Goal: Task Accomplishment & Management: Use online tool/utility

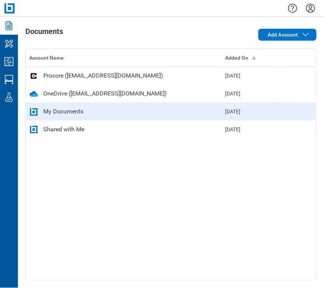
click at [72, 108] on div "My Documents" at bounding box center [63, 111] width 40 height 9
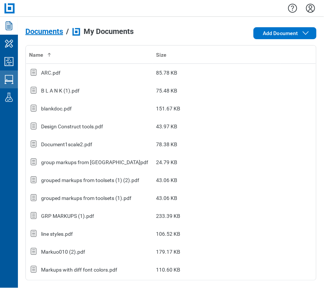
click at [12, 71] on link "Studio Sessions" at bounding box center [9, 80] width 18 height 18
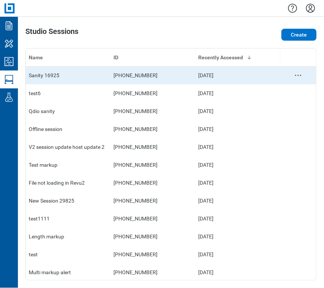
click at [118, 79] on td "960-302-322" at bounding box center [153, 75] width 85 height 18
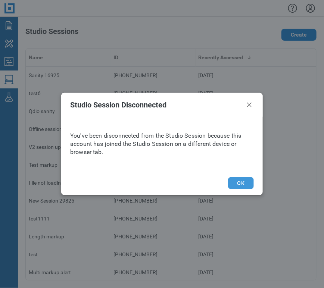
click at [245, 180] on button "OK" at bounding box center [241, 183] width 26 height 12
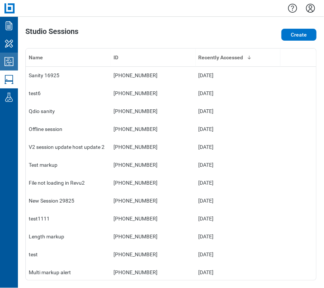
click at [9, 55] on link "Studio Projects" at bounding box center [9, 62] width 18 height 18
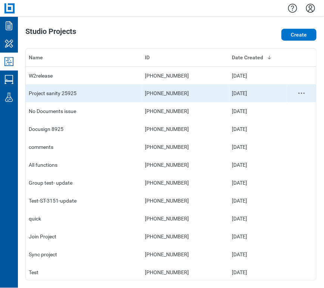
click at [82, 96] on td "Project sanity 25925" at bounding box center [84, 93] width 116 height 18
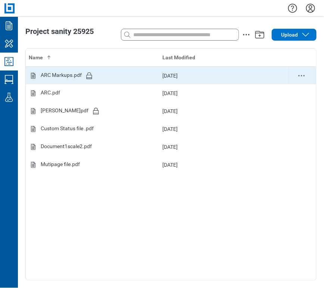
click at [295, 78] on icon "delete-context-menu" at bounding box center [301, 75] width 9 height 9
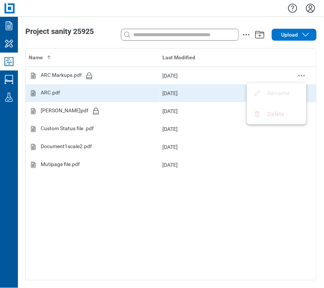
click at [103, 95] on div "ARC.pdf" at bounding box center [93, 93] width 128 height 9
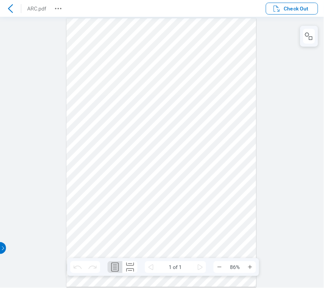
click at [10, 6] on icon at bounding box center [10, 8] width 9 height 9
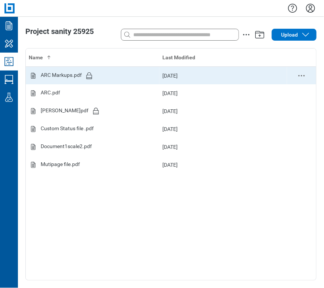
click at [90, 77] on icon "Studio items table" at bounding box center [89, 75] width 9 height 9
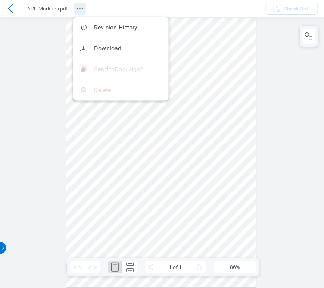
click at [75, 7] on icon "Revision History" at bounding box center [79, 8] width 9 height 9
click at [12, 7] on icon at bounding box center [10, 8] width 9 height 9
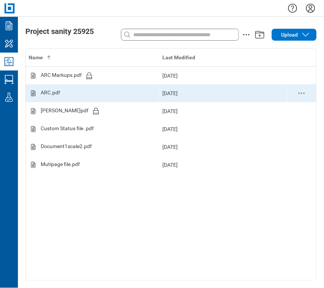
click at [84, 95] on div "ARC.pdf" at bounding box center [93, 93] width 128 height 9
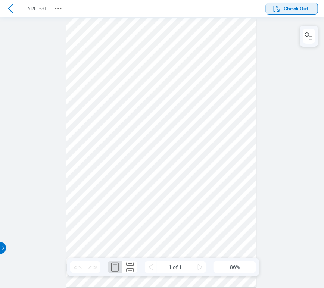
click at [275, 9] on icon "button" at bounding box center [276, 8] width 9 height 9
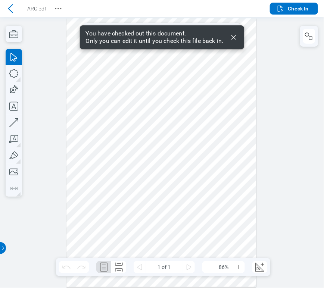
click at [163, 209] on div at bounding box center [161, 152] width 190 height 269
click at [150, 186] on div at bounding box center [161, 152] width 190 height 269
click at [234, 237] on div at bounding box center [161, 152] width 190 height 269
click at [161, 235] on div at bounding box center [161, 152] width 190 height 269
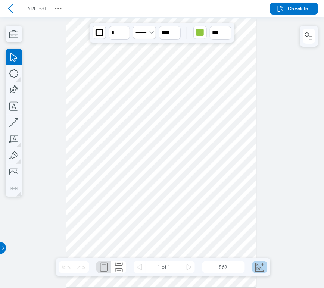
click at [254, 270] on icon "Create Scale" at bounding box center [260, 267] width 12 height 12
select select "**"
select select "***"
select select "**********"
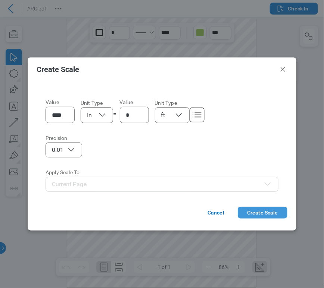
click at [250, 210] on button "Create Scale" at bounding box center [263, 213] width 50 height 12
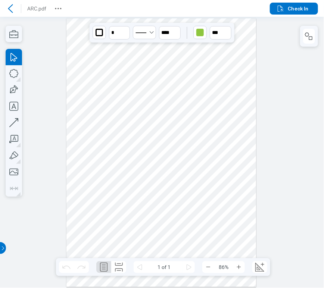
click at [143, 79] on div at bounding box center [161, 152] width 190 height 269
click at [135, 45] on div at bounding box center [161, 152] width 190 height 269
click at [210, 264] on button "Zoom Out" at bounding box center [208, 267] width 12 height 12
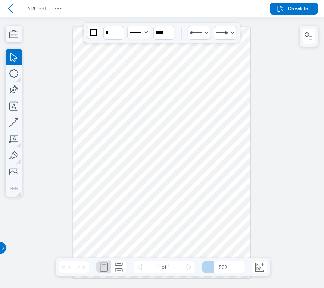
click at [210, 264] on button "Zoom Out" at bounding box center [208, 267] width 12 height 12
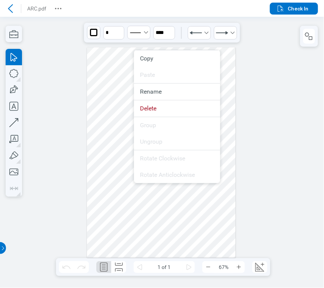
click at [124, 86] on div at bounding box center [161, 152] width 149 height 211
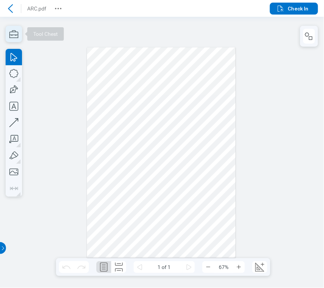
click at [11, 35] on icon "button" at bounding box center [14, 34] width 16 height 16
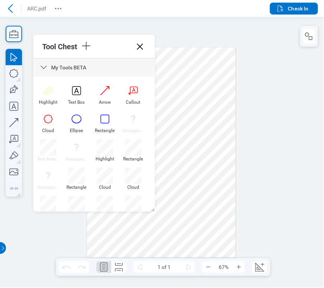
click at [140, 47] on icon at bounding box center [140, 47] width 6 height 6
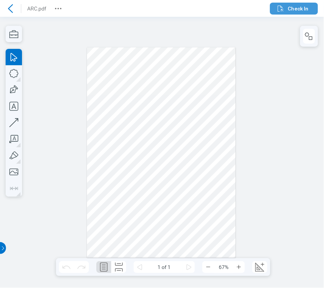
click at [293, 11] on span "Check In" at bounding box center [298, 8] width 21 height 7
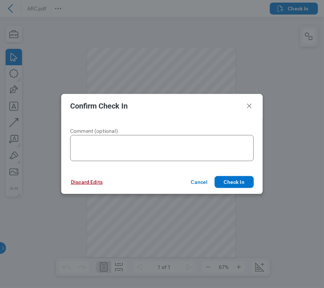
click at [94, 183] on button "Discard Edits" at bounding box center [87, 182] width 50 height 12
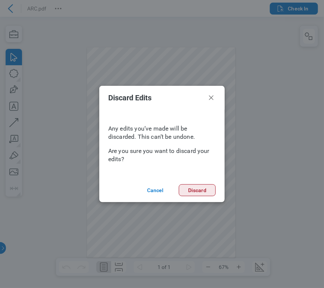
click at [199, 192] on button "Discard" at bounding box center [197, 191] width 37 height 12
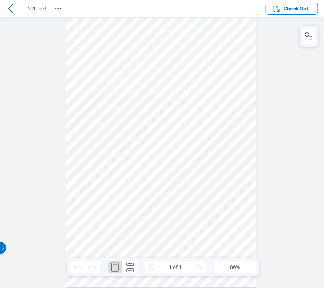
click at [292, 76] on div at bounding box center [162, 153] width 324 height 272
click at [284, 11] on span "Check Out" at bounding box center [296, 8] width 25 height 7
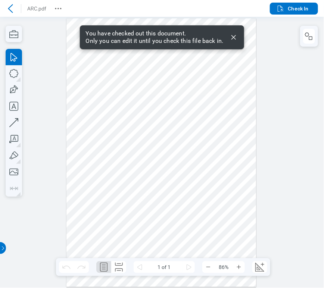
click at [234, 37] on icon "Dismiss" at bounding box center [234, 37] width 4 height 4
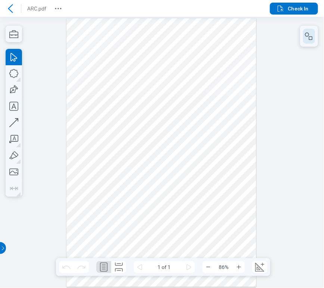
click at [295, 33] on icon "button" at bounding box center [309, 36] width 9 height 9
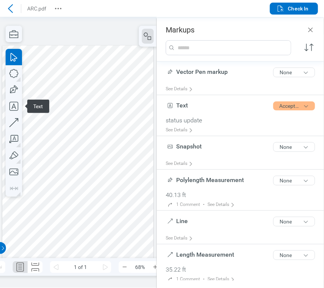
click at [25, 110] on div at bounding box center [78, 153] width 152 height 214
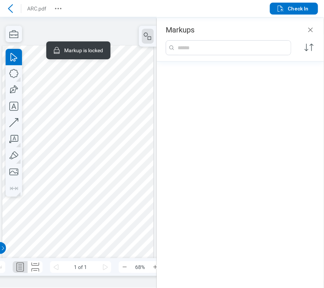
click at [34, 88] on div at bounding box center [78, 153] width 152 height 214
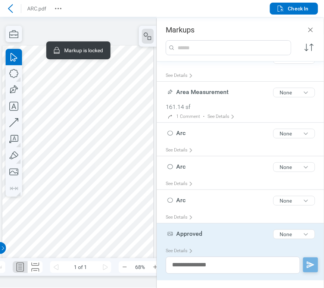
click at [117, 37] on div at bounding box center [78, 153] width 157 height 272
click at [146, 34] on icon "button" at bounding box center [147, 36] width 9 height 9
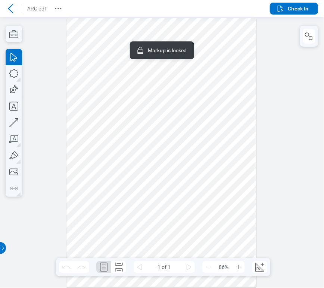
click at [197, 186] on div at bounding box center [161, 152] width 190 height 269
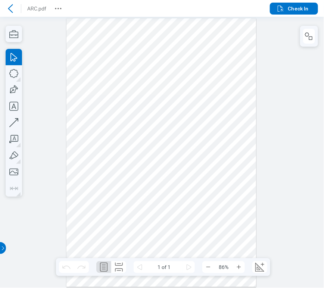
click at [84, 172] on div at bounding box center [161, 152] width 190 height 269
drag, startPoint x: 113, startPoint y: 176, endPoint x: 95, endPoint y: 202, distance: 31.4
click at [95, 202] on div at bounding box center [161, 152] width 190 height 269
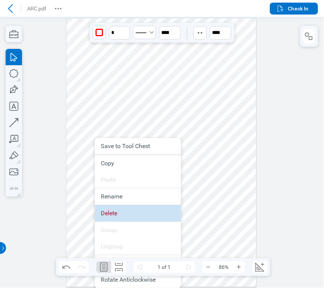
drag, startPoint x: 99, startPoint y: 213, endPoint x: 99, endPoint y: 191, distance: 22.1
click at [99, 213] on li "Delete" at bounding box center [138, 213] width 86 height 16
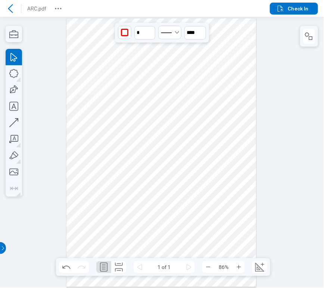
click at [150, 122] on div at bounding box center [161, 152] width 190 height 269
drag, startPoint x: 150, startPoint y: 122, endPoint x: 131, endPoint y: 154, distance: 37.4
click at [131, 154] on div at bounding box center [161, 152] width 190 height 269
click at [130, 118] on div at bounding box center [161, 152] width 190 height 269
drag, startPoint x: 130, startPoint y: 118, endPoint x: 83, endPoint y: 149, distance: 56.6
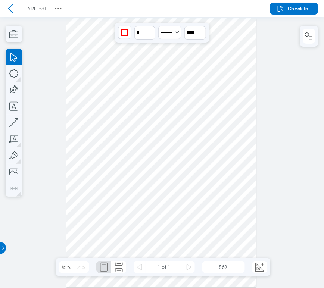
click at [83, 149] on div at bounding box center [161, 152] width 190 height 269
click at [148, 145] on div at bounding box center [161, 152] width 190 height 269
click at [53, 4] on button "Revision History" at bounding box center [58, 9] width 12 height 12
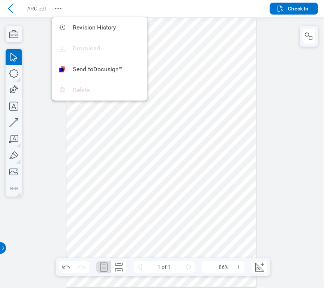
click at [247, 61] on div at bounding box center [161, 152] width 190 height 269
click at [197, 126] on div at bounding box center [161, 152] width 190 height 269
click at [19, 67] on icon "button" at bounding box center [14, 73] width 16 height 16
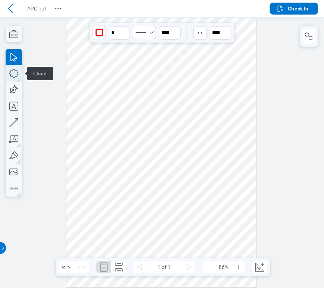
click at [19, 67] on icon "button" at bounding box center [14, 73] width 16 height 16
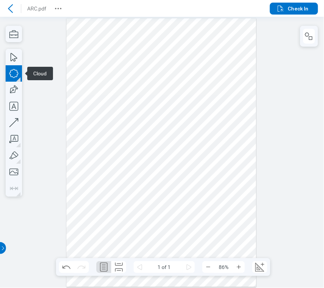
click at [44, 30] on div at bounding box center [162, 153] width 324 height 272
click at [16, 40] on icon "button" at bounding box center [14, 34] width 16 height 16
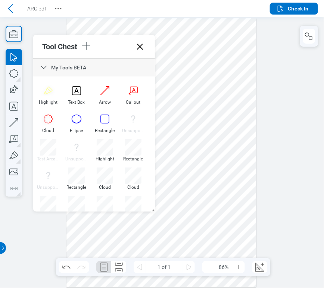
click at [139, 46] on icon at bounding box center [140, 47] width 12 height 12
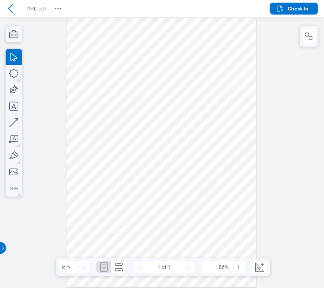
click at [105, 73] on div at bounding box center [161, 152] width 190 height 269
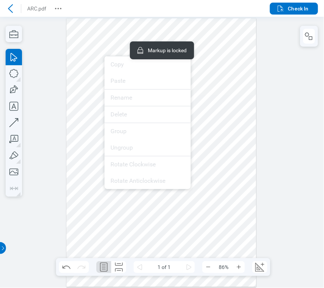
click at [95, 93] on div at bounding box center [161, 152] width 190 height 269
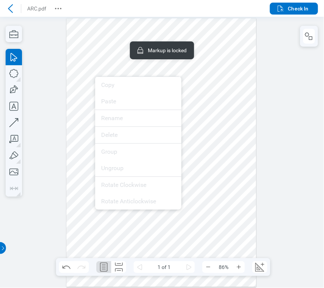
click at [200, 118] on div at bounding box center [161, 152] width 190 height 269
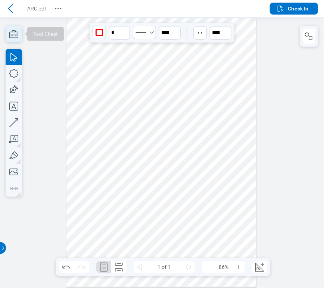
click at [12, 30] on icon "button" at bounding box center [14, 34] width 16 height 16
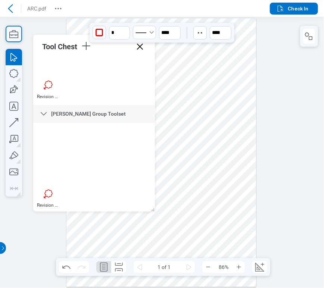
scroll to position [473, 0]
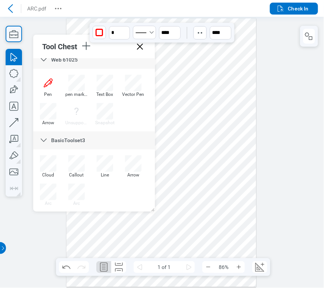
drag, startPoint x: 151, startPoint y: 87, endPoint x: 140, endPoint y: 201, distance: 114.8
click at [86, 47] on icon "button" at bounding box center [86, 46] width 12 height 12
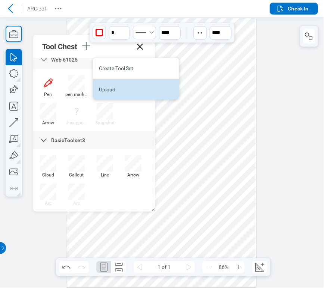
click at [108, 90] on li "Upload" at bounding box center [136, 89] width 86 height 21
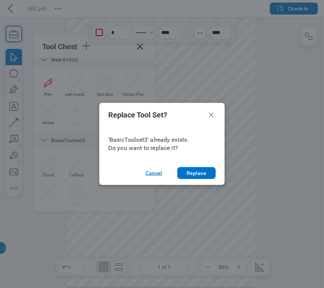
click at [150, 173] on button "Cancel" at bounding box center [154, 173] width 35 height 12
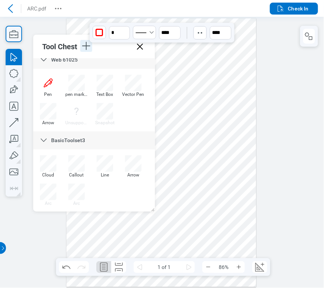
click at [86, 50] on icon "button" at bounding box center [86, 46] width 12 height 12
click at [234, 55] on div at bounding box center [161, 152] width 190 height 269
click at [87, 47] on icon "button" at bounding box center [86, 46] width 8 height 8
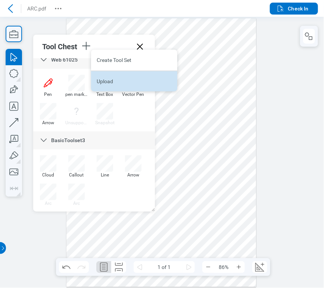
click at [104, 81] on li "Upload" at bounding box center [134, 81] width 86 height 21
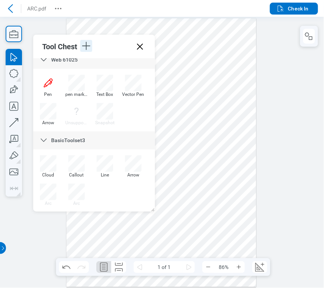
click at [84, 46] on icon "button" at bounding box center [86, 46] width 12 height 12
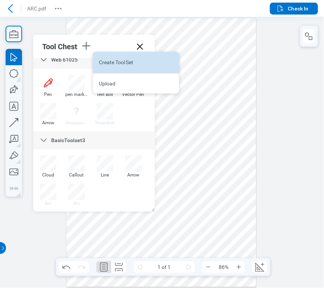
click at [105, 62] on li "Create Tool Set" at bounding box center [136, 62] width 86 height 21
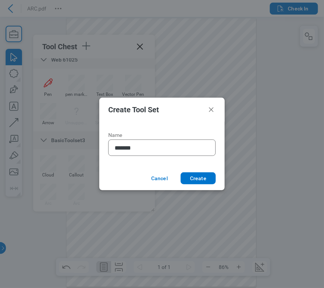
type input "********"
click button "Create" at bounding box center [198, 179] width 35 height 12
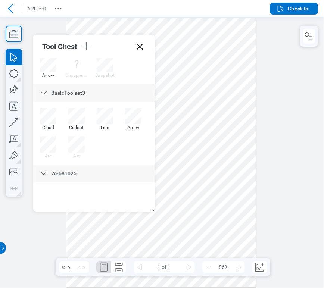
scroll to position [525, 0]
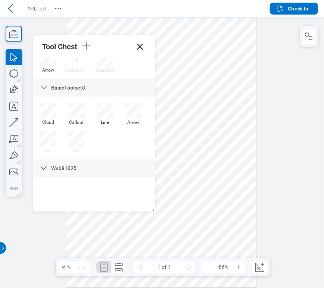
drag, startPoint x: 247, startPoint y: 151, endPoint x: 239, endPoint y: 151, distance: 7.5
click at [247, 150] on div at bounding box center [161, 152] width 190 height 269
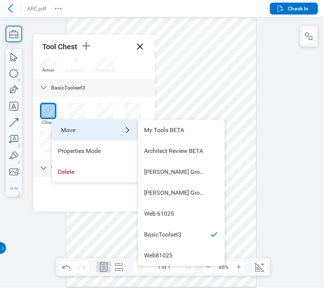
click at [69, 134] on div "Move" at bounding box center [95, 130] width 86 height 21
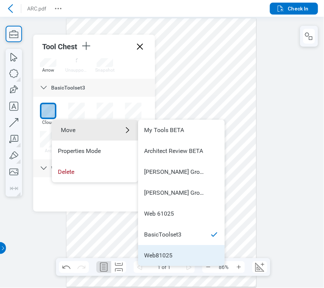
click at [167, 252] on div "Web81025" at bounding box center [158, 256] width 28 height 8
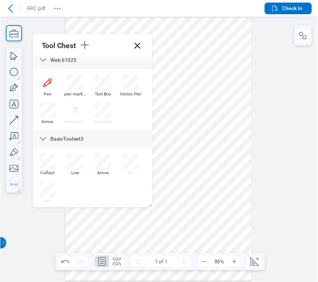
scroll to position [400, 0]
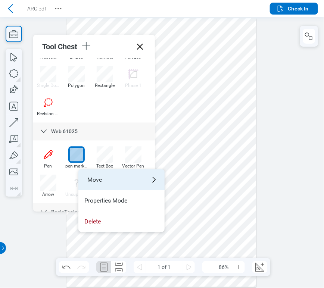
click at [93, 174] on div "Move" at bounding box center [121, 180] width 86 height 21
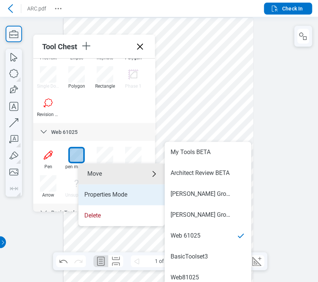
scroll to position [6, 0]
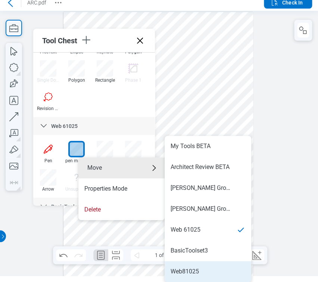
drag, startPoint x: 198, startPoint y: 268, endPoint x: 182, endPoint y: 239, distance: 32.9
click at [198, 268] on div "Web81025" at bounding box center [185, 272] width 28 height 8
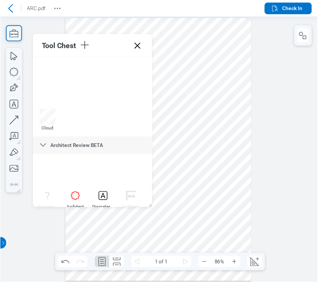
scroll to position [577, 0]
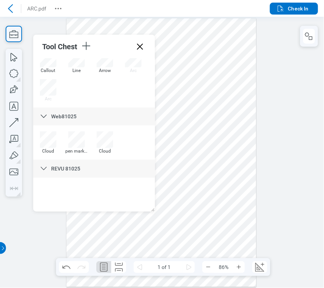
drag, startPoint x: 150, startPoint y: 80, endPoint x: 141, endPoint y: 201, distance: 122.1
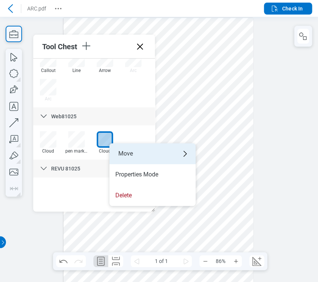
click at [141, 158] on div "Move" at bounding box center [152, 153] width 86 height 21
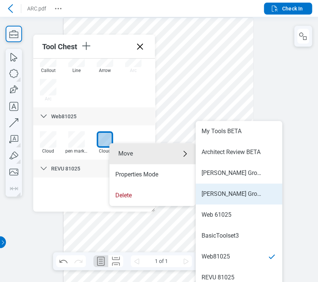
scroll to position [6, 0]
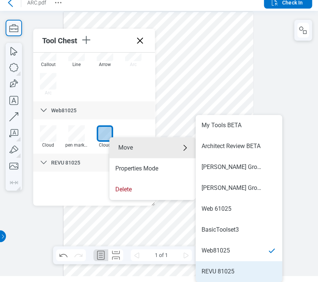
click at [213, 271] on div "REVU 81025" at bounding box center [218, 272] width 33 height 8
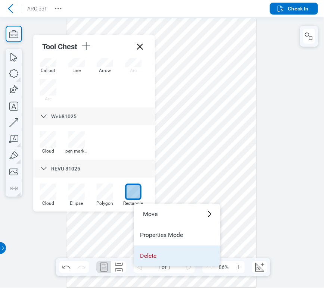
click at [161, 255] on li "Delete" at bounding box center [177, 256] width 86 height 21
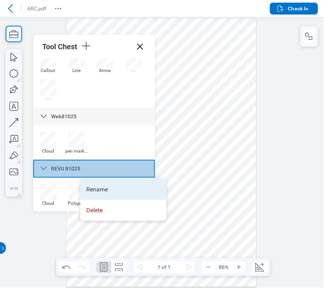
click at [96, 196] on li "Rename" at bounding box center [123, 189] width 86 height 21
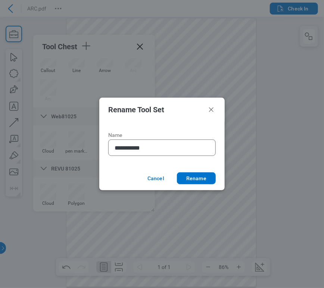
type input "**********"
click button "Rename" at bounding box center [196, 179] width 39 height 12
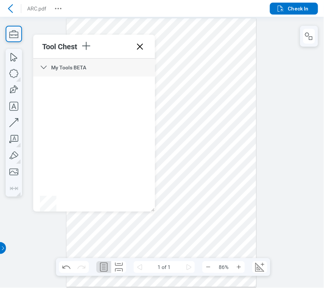
scroll to position [577, 0]
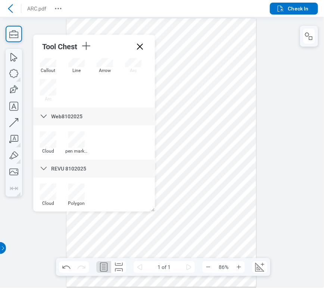
drag, startPoint x: 152, startPoint y: 89, endPoint x: 143, endPoint y: 207, distance: 117.7
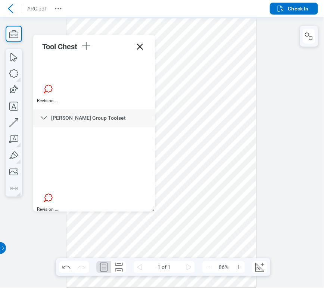
scroll to position [525, 0]
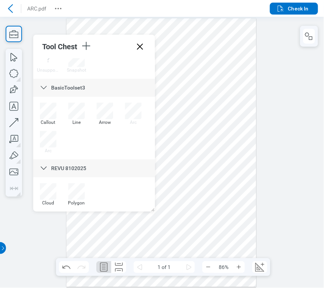
drag, startPoint x: 152, startPoint y: 90, endPoint x: 132, endPoint y: 196, distance: 108.4
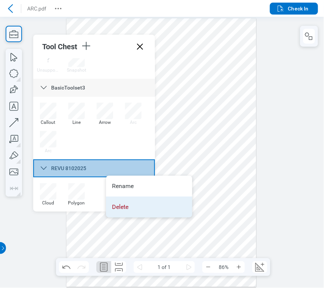
click at [126, 201] on li "Delete" at bounding box center [149, 207] width 86 height 21
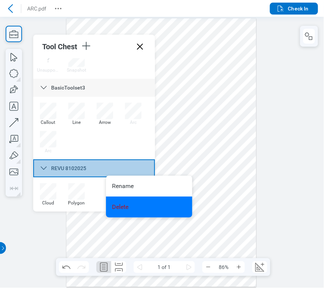
scroll to position [473, 0]
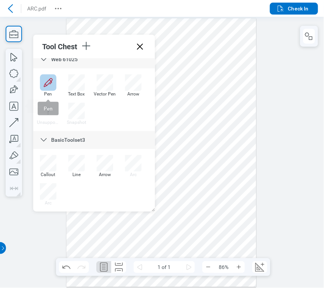
click at [48, 83] on div at bounding box center [48, 82] width 16 height 16
drag, startPoint x: 216, startPoint y: 202, endPoint x: 239, endPoint y: 199, distance: 23.6
click at [239, 199] on div at bounding box center [161, 152] width 190 height 269
drag, startPoint x: 197, startPoint y: 227, endPoint x: 212, endPoint y: 232, distance: 16.1
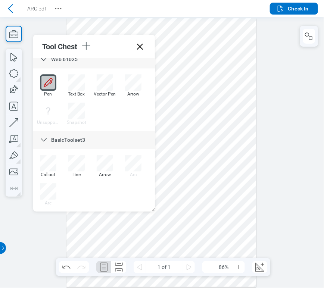
click at [211, 232] on div at bounding box center [161, 152] width 190 height 269
drag, startPoint x: 237, startPoint y: 225, endPoint x: 255, endPoint y: 220, distance: 18.9
click at [255, 220] on div at bounding box center [161, 152] width 190 height 269
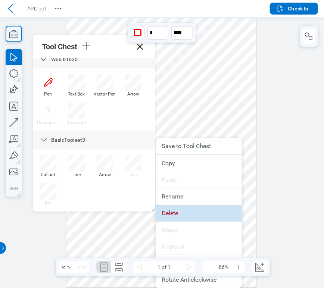
click at [210, 217] on li "Delete" at bounding box center [199, 213] width 86 height 16
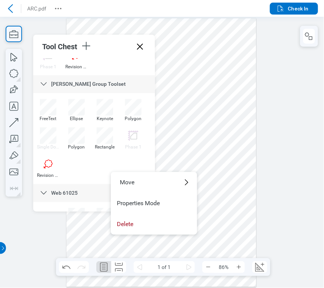
scroll to position [0, 0]
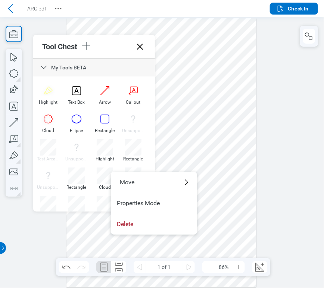
click at [155, 114] on div at bounding box center [161, 152] width 190 height 269
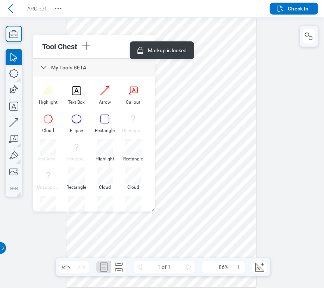
drag, startPoint x: 165, startPoint y: 116, endPoint x: 180, endPoint y: 124, distance: 17.2
click at [180, 124] on div at bounding box center [161, 152] width 190 height 269
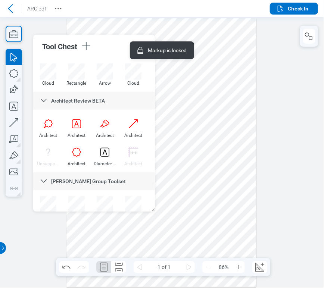
scroll to position [134, 0]
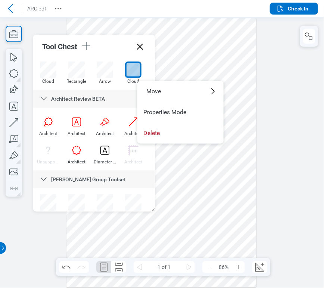
drag, startPoint x: 164, startPoint y: 108, endPoint x: 126, endPoint y: 68, distance: 55.8
click at [129, 70] on body "ARC.pdf Check In Pages 1 Tool Chest My Tools BETA Unsupported Rectangle Cloud C…" at bounding box center [162, 144] width 324 height 288
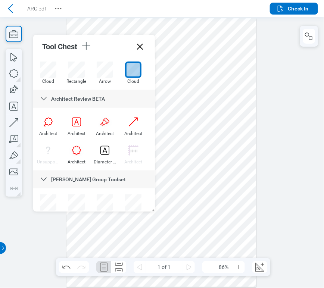
click at [129, 67] on div at bounding box center [133, 70] width 16 height 16
drag, startPoint x: 176, startPoint y: 131, endPoint x: 200, endPoint y: 148, distance: 28.9
click at [200, 148] on div at bounding box center [161, 152] width 190 height 269
drag, startPoint x: 220, startPoint y: 130, endPoint x: 184, endPoint y: 145, distance: 38.4
click at [184, 145] on div at bounding box center [161, 152] width 190 height 269
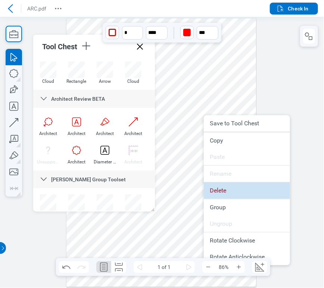
drag, startPoint x: 196, startPoint y: 142, endPoint x: 221, endPoint y: 191, distance: 54.3
click at [221, 191] on li "Delete" at bounding box center [247, 191] width 86 height 16
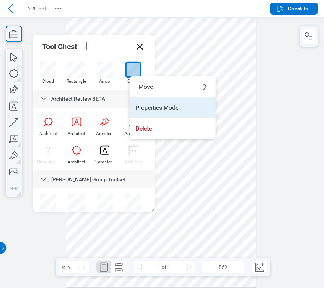
click at [153, 106] on li "Properties Mode" at bounding box center [173, 107] width 86 height 21
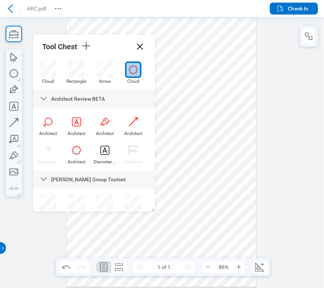
drag, startPoint x: 182, startPoint y: 125, endPoint x: 204, endPoint y: 140, distance: 26.5
click at [204, 140] on div at bounding box center [161, 152] width 190 height 269
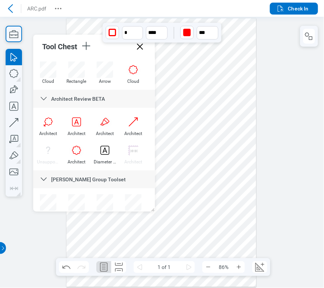
click at [185, 133] on div at bounding box center [161, 152] width 190 height 269
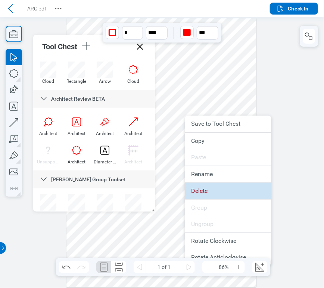
drag, startPoint x: 190, startPoint y: 158, endPoint x: 192, endPoint y: 185, distance: 26.6
click at [192, 185] on li "Delete" at bounding box center [228, 191] width 86 height 16
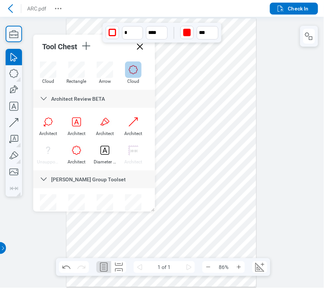
click at [137, 75] on div at bounding box center [133, 70] width 16 height 16
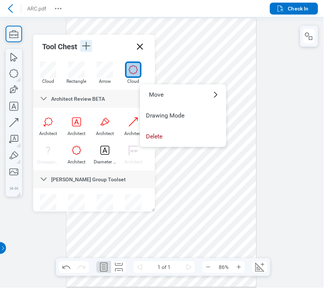
click at [85, 41] on icon "button" at bounding box center [86, 46] width 12 height 12
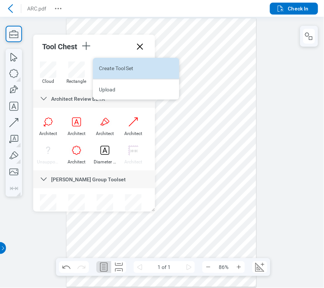
click at [118, 68] on li "Create Tool Set" at bounding box center [136, 68] width 86 height 21
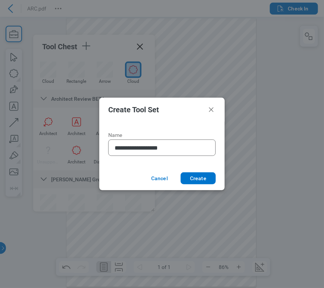
type input "**********"
click button "Create" at bounding box center [198, 179] width 35 height 12
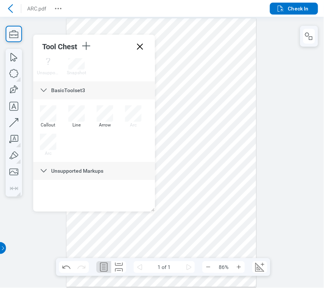
scroll to position [525, 0]
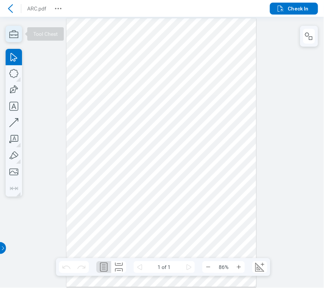
click at [14, 35] on icon "button" at bounding box center [13, 34] width 9 height 8
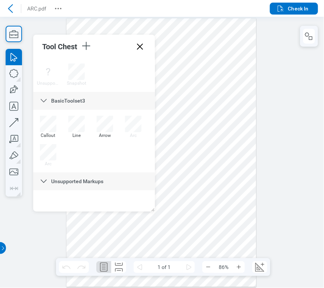
scroll to position [525, 0]
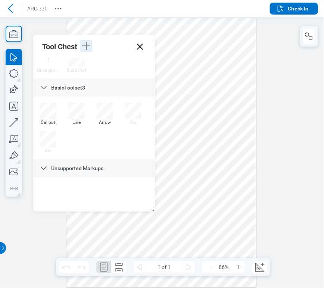
click at [85, 46] on icon "button" at bounding box center [86, 46] width 8 height 8
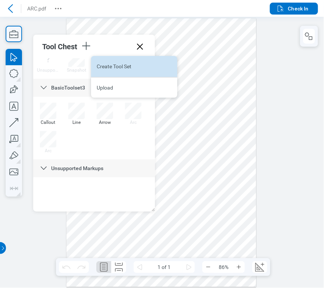
drag, startPoint x: 104, startPoint y: 81, endPoint x: 114, endPoint y: 66, distance: 18.5
click at [114, 66] on ul "Create Tool Set Upload" at bounding box center [134, 77] width 86 height 42
click at [114, 66] on li "Create Tool Set" at bounding box center [134, 66] width 86 height 21
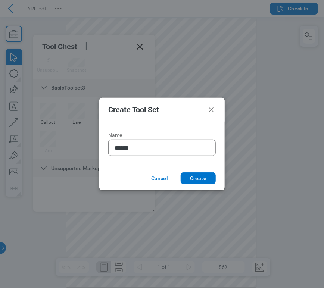
type input "*******"
click button "Create" at bounding box center [198, 179] width 35 height 12
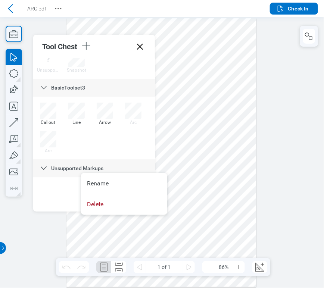
drag, startPoint x: 152, startPoint y: 109, endPoint x: 0, endPoint y: 150, distance: 157.0
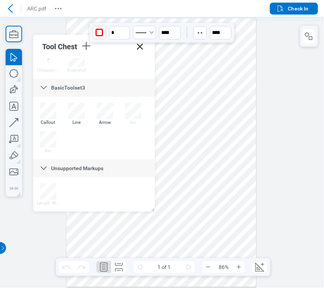
click at [165, 158] on div at bounding box center [161, 152] width 190 height 269
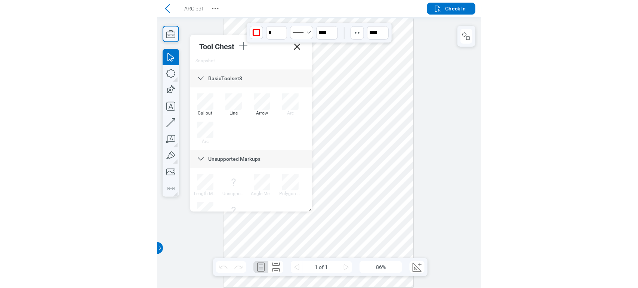
scroll to position [553, 0]
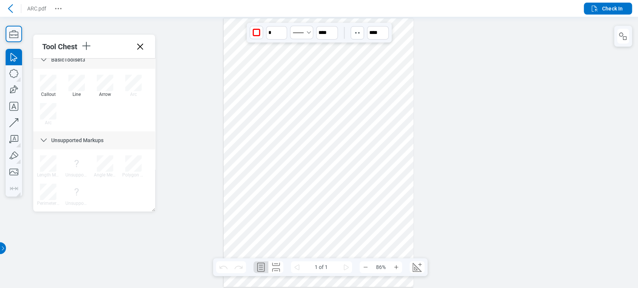
drag, startPoint x: 254, startPoint y: 196, endPoint x: 284, endPoint y: 208, distance: 32.7
click at [254, 196] on div at bounding box center [318, 152] width 190 height 269
click at [138, 44] on icon at bounding box center [140, 47] width 12 height 12
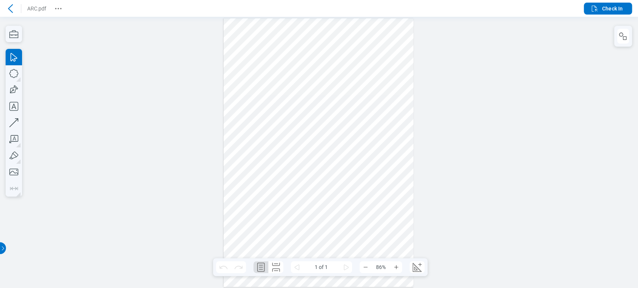
drag, startPoint x: 392, startPoint y: 252, endPoint x: 232, endPoint y: 32, distance: 272.0
click at [232, 49] on div at bounding box center [318, 152] width 190 height 269
click at [324, 197] on div at bounding box center [318, 152] width 190 height 269
drag, startPoint x: 391, startPoint y: 247, endPoint x: 243, endPoint y: 124, distance: 192.3
click at [243, 124] on div at bounding box center [318, 152] width 190 height 269
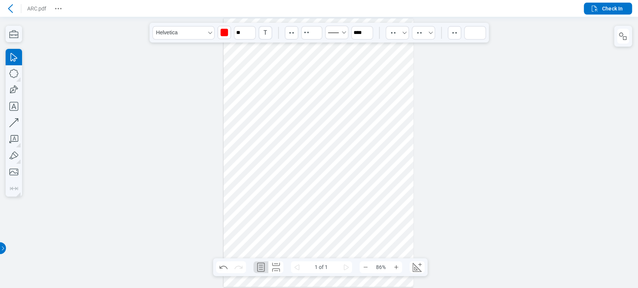
click at [324, 126] on div at bounding box center [318, 152] width 190 height 269
drag, startPoint x: 234, startPoint y: 25, endPoint x: 355, endPoint y: 42, distance: 122.6
click at [324, 42] on div at bounding box center [318, 152] width 190 height 269
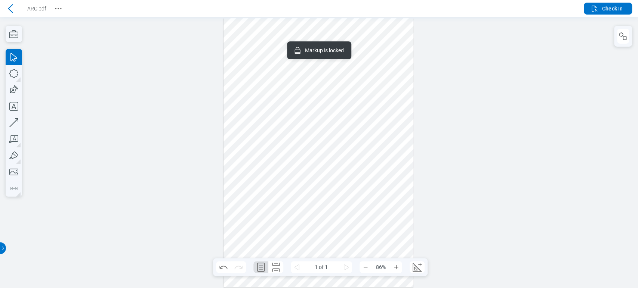
click at [269, 75] on div at bounding box center [318, 152] width 190 height 269
click at [261, 100] on div at bounding box center [318, 152] width 190 height 269
click at [229, 177] on div at bounding box center [318, 152] width 190 height 269
click at [312, 94] on div at bounding box center [318, 152] width 190 height 269
click at [324, 37] on div at bounding box center [319, 153] width 638 height 272
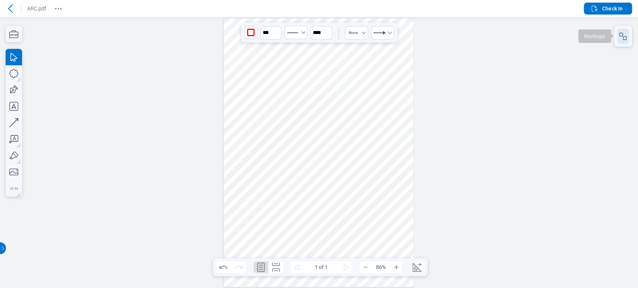
click at [324, 38] on icon "button" at bounding box center [622, 36] width 9 height 9
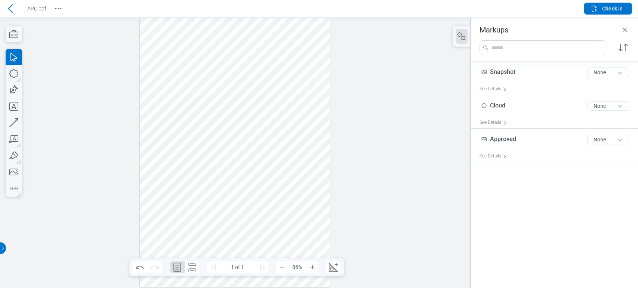
click at [214, 143] on div at bounding box center [235, 152] width 190 height 269
drag, startPoint x: 439, startPoint y: 157, endPoint x: 0, endPoint y: 34, distance: 455.6
click at [9, 80] on icon "button" at bounding box center [14, 73] width 16 height 16
drag, startPoint x: 147, startPoint y: 131, endPoint x: 188, endPoint y: 168, distance: 54.7
click at [188, 168] on div at bounding box center [235, 152] width 190 height 269
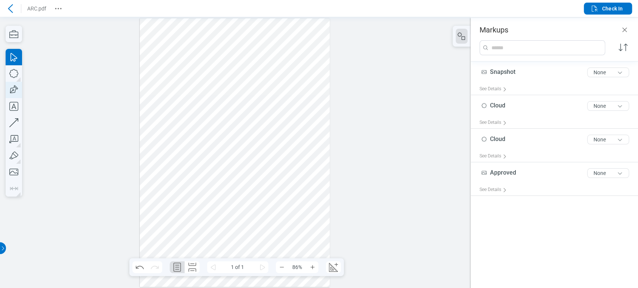
click at [15, 89] on icon "button" at bounding box center [14, 90] width 16 height 16
drag, startPoint x: 199, startPoint y: 127, endPoint x: 229, endPoint y: 174, distance: 55.6
click at [245, 179] on div at bounding box center [235, 152] width 190 height 269
click at [18, 109] on icon "button" at bounding box center [14, 106] width 16 height 16
click at [257, 158] on div at bounding box center [235, 152] width 190 height 269
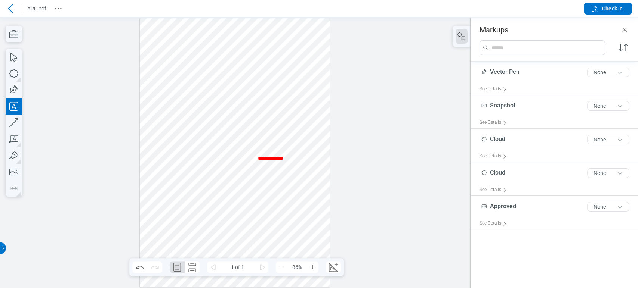
drag, startPoint x: 267, startPoint y: 211, endPoint x: 279, endPoint y: 198, distance: 17.7
click at [267, 211] on div at bounding box center [235, 152] width 190 height 269
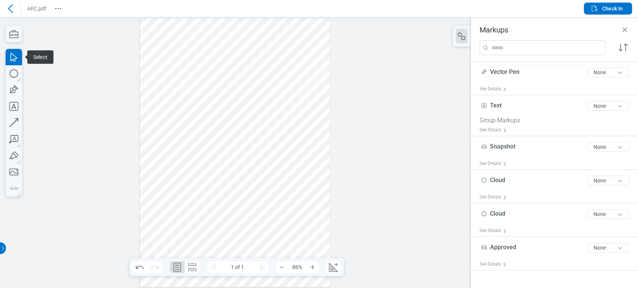
drag, startPoint x: 301, startPoint y: 163, endPoint x: 164, endPoint y: 146, distance: 137.7
click at [164, 146] on div at bounding box center [235, 152] width 190 height 269
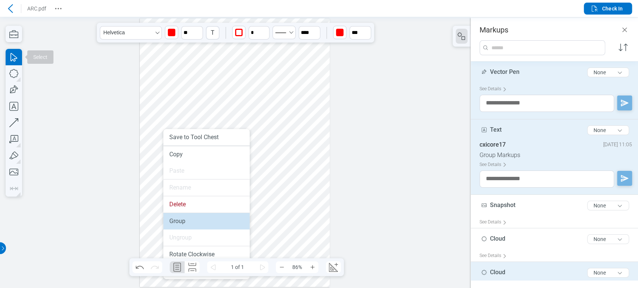
drag, startPoint x: 189, startPoint y: 217, endPoint x: 188, endPoint y: 197, distance: 19.5
click at [189, 217] on li "Group" at bounding box center [206, 221] width 86 height 16
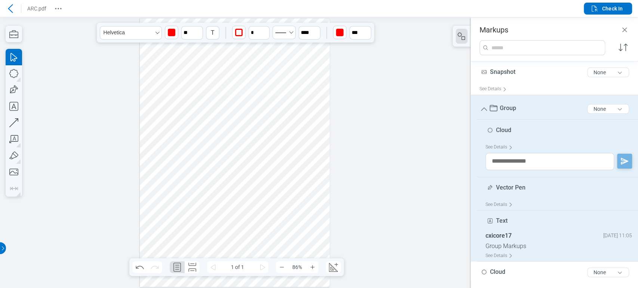
click at [324, 107] on icon "Group" at bounding box center [483, 109] width 9 height 9
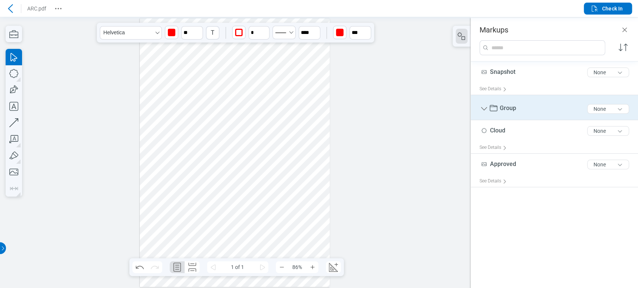
drag, startPoint x: 202, startPoint y: 152, endPoint x: 204, endPoint y: 166, distance: 13.6
click at [204, 166] on div at bounding box center [235, 152] width 190 height 269
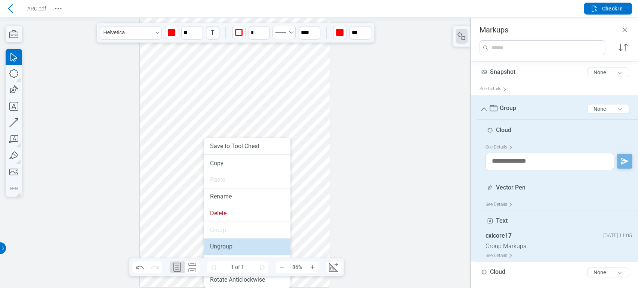
click at [225, 245] on li "Ungroup" at bounding box center [247, 247] width 86 height 16
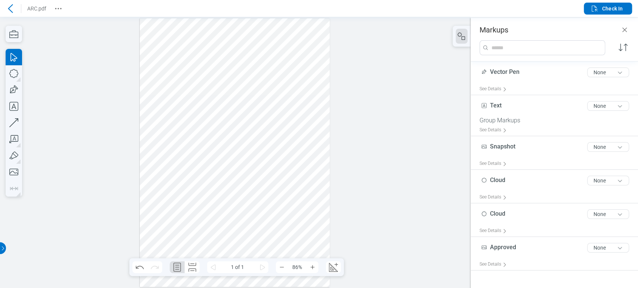
click at [198, 109] on div at bounding box center [235, 152] width 190 height 269
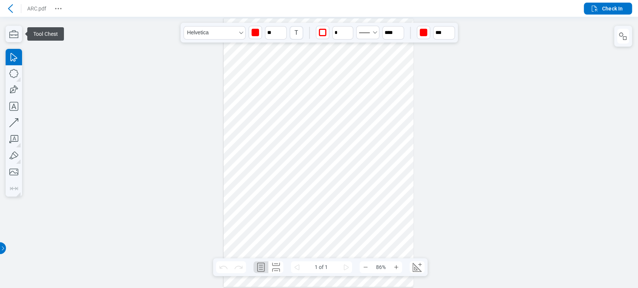
click at [365, 172] on div at bounding box center [318, 152] width 190 height 269
click at [331, 163] on div at bounding box center [318, 152] width 190 height 269
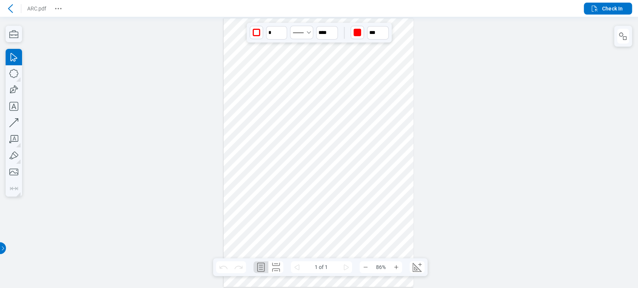
click at [239, 149] on div at bounding box center [318, 152] width 190 height 269
drag, startPoint x: 248, startPoint y: 125, endPoint x: 393, endPoint y: 222, distance: 174.3
click at [393, 239] on div at bounding box center [318, 152] width 190 height 269
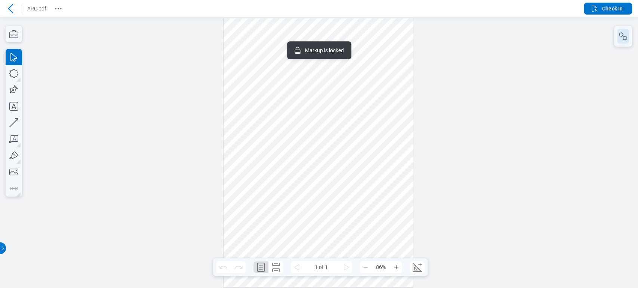
click at [628, 29] on div at bounding box center [623, 36] width 18 height 21
click at [626, 32] on icon "button" at bounding box center [622, 36] width 9 height 9
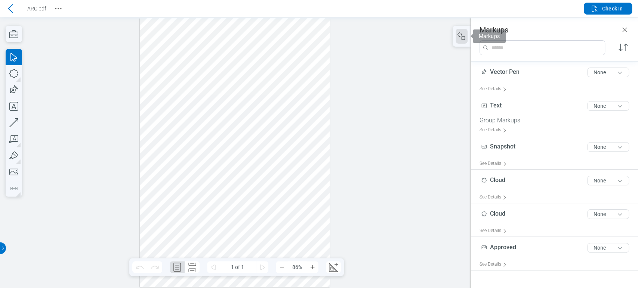
click at [248, 124] on div at bounding box center [235, 152] width 190 height 269
drag, startPoint x: 306, startPoint y: 194, endPoint x: 168, endPoint y: 157, distance: 142.8
click at [168, 157] on div at bounding box center [235, 152] width 190 height 269
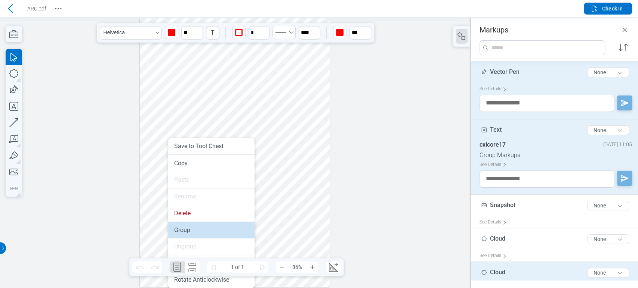
click at [196, 232] on li "Group" at bounding box center [211, 230] width 86 height 16
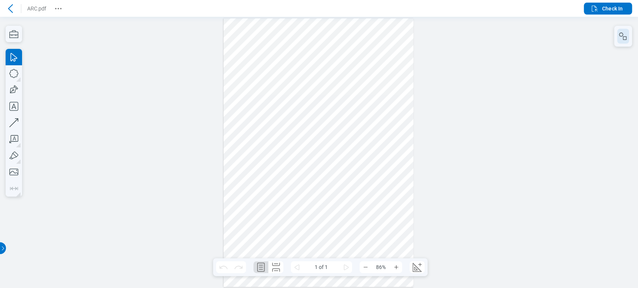
click at [622, 36] on icon "button" at bounding box center [622, 36] width 9 height 9
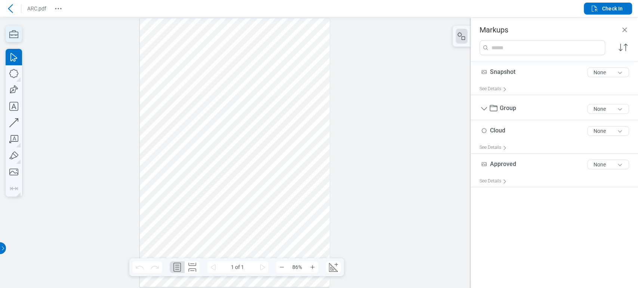
click at [17, 35] on icon "button" at bounding box center [14, 34] width 16 height 16
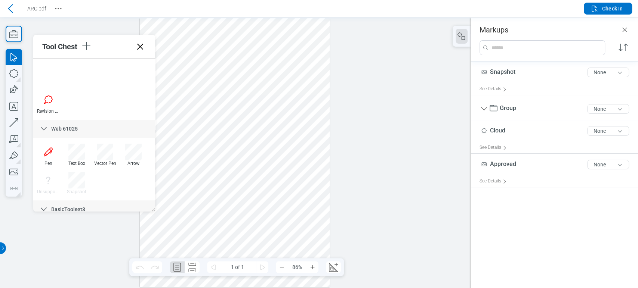
scroll to position [444, 0]
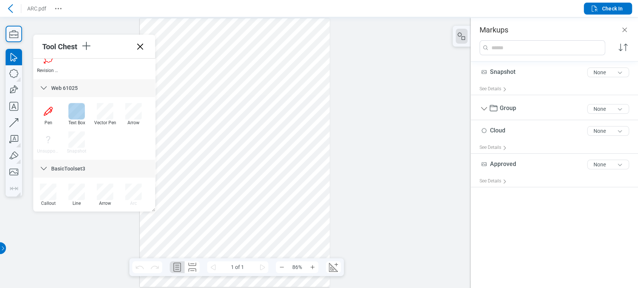
click at [75, 115] on div at bounding box center [76, 111] width 16 height 16
click at [210, 211] on div at bounding box center [235, 152] width 190 height 269
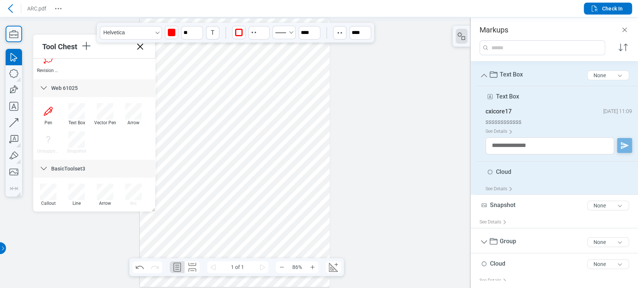
drag, startPoint x: 236, startPoint y: 205, endPoint x: 245, endPoint y: 226, distance: 22.8
click at [245, 226] on div at bounding box center [235, 152] width 190 height 269
click at [290, 200] on div at bounding box center [235, 152] width 190 height 269
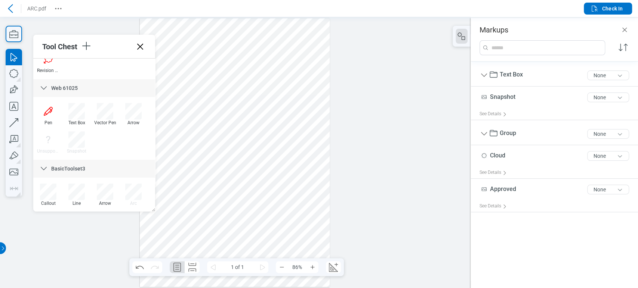
click at [252, 214] on div at bounding box center [235, 152] width 190 height 269
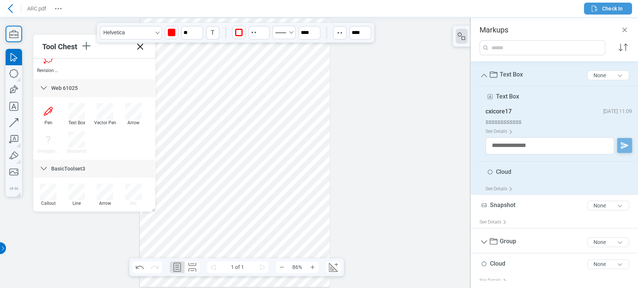
click at [622, 8] on button "Check In" at bounding box center [607, 9] width 48 height 12
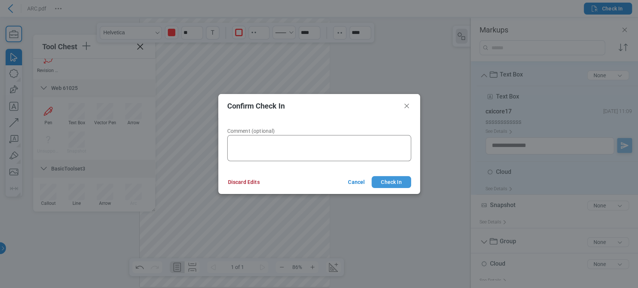
click at [397, 179] on button "Check In" at bounding box center [390, 182] width 39 height 12
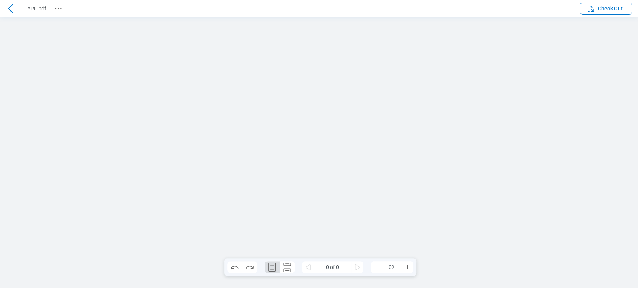
scroll to position [0, 0]
click at [586, 3] on button "Check Out" at bounding box center [605, 9] width 52 height 12
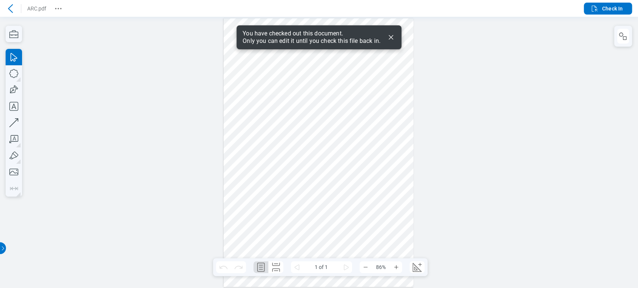
click at [390, 38] on icon "Dismiss" at bounding box center [390, 37] width 9 height 9
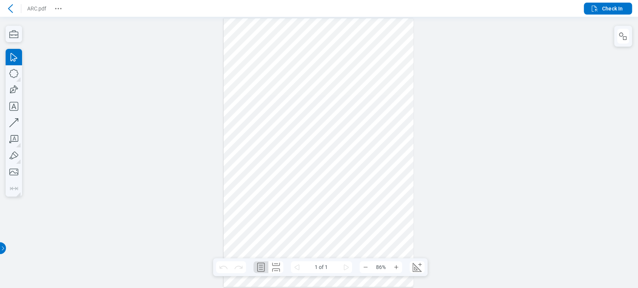
click at [242, 72] on div at bounding box center [318, 152] width 190 height 269
click at [242, 72] on span "**********" at bounding box center [241, 67] width 19 height 13
click at [260, 76] on div at bounding box center [318, 152] width 190 height 269
click at [280, 89] on div at bounding box center [318, 152] width 190 height 269
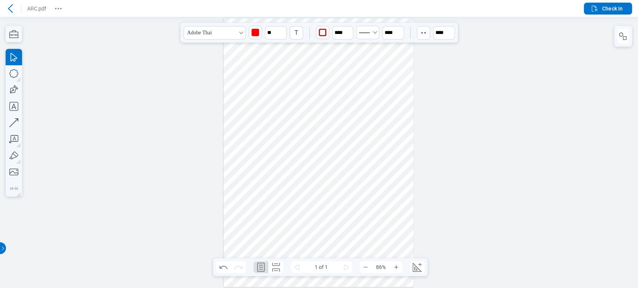
click at [280, 89] on div at bounding box center [318, 152] width 190 height 269
click at [280, 89] on span "**********" at bounding box center [275, 90] width 30 height 8
click at [292, 58] on div at bounding box center [318, 152] width 190 height 269
click at [242, 70] on div at bounding box center [318, 152] width 190 height 269
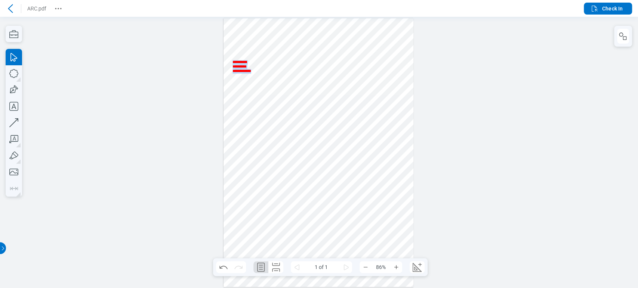
click at [242, 70] on span "**********" at bounding box center [241, 67] width 19 height 13
click at [256, 39] on div at bounding box center [318, 152] width 190 height 269
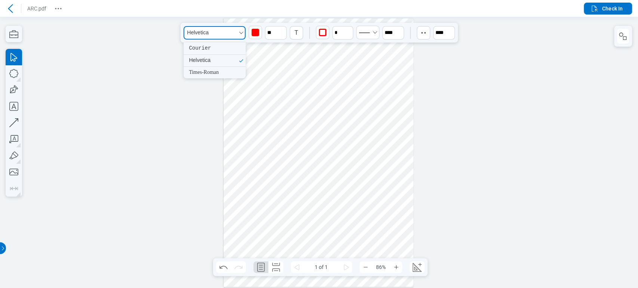
click at [236, 29] on button "Helvetica" at bounding box center [214, 32] width 62 height 13
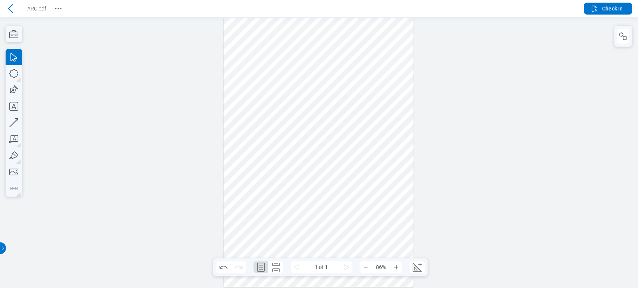
click at [297, 49] on div at bounding box center [318, 152] width 190 height 269
click at [245, 127] on div at bounding box center [318, 152] width 190 height 269
click at [245, 127] on span "**********" at bounding box center [241, 129] width 30 height 8
click at [280, 120] on div at bounding box center [318, 152] width 190 height 269
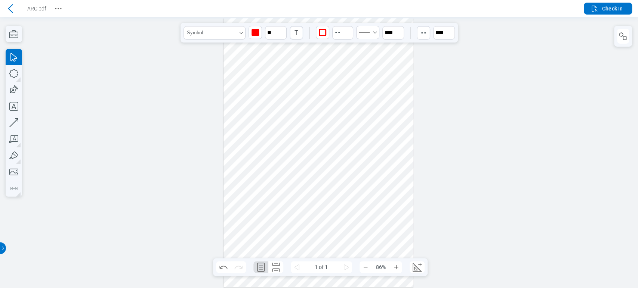
click at [248, 72] on div at bounding box center [318, 152] width 190 height 269
click at [299, 116] on div at bounding box center [318, 152] width 190 height 269
click at [626, 9] on button "Check In" at bounding box center [607, 9] width 48 height 12
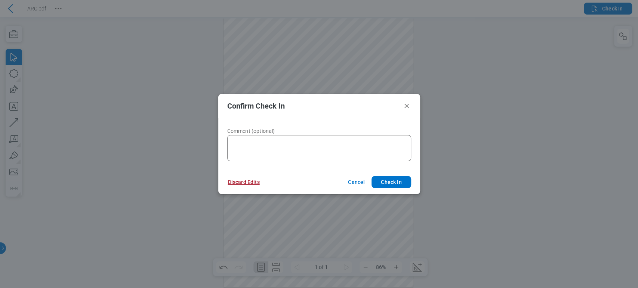
click at [247, 178] on button "Discard Edits" at bounding box center [244, 182] width 50 height 12
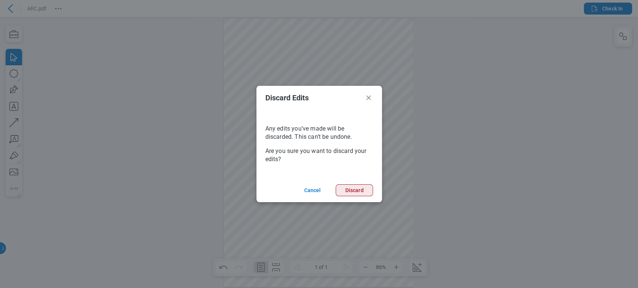
click at [360, 191] on button "Discard" at bounding box center [353, 191] width 37 height 12
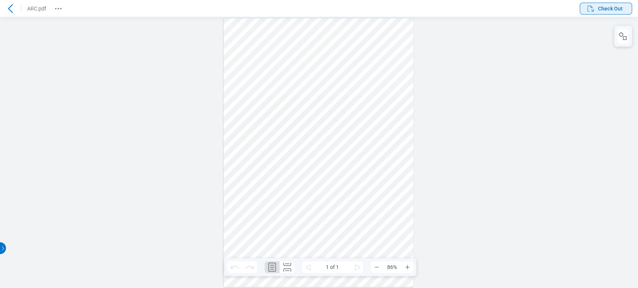
click at [614, 7] on span "Check Out" at bounding box center [610, 8] width 25 height 7
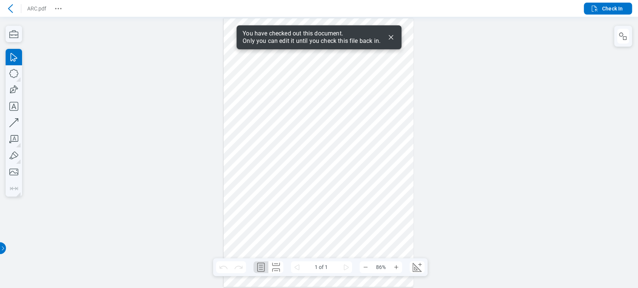
click at [253, 79] on div at bounding box center [318, 152] width 190 height 269
click at [267, 91] on div at bounding box center [318, 152] width 190 height 269
click at [268, 88] on div at bounding box center [318, 152] width 190 height 269
click at [273, 108] on div at bounding box center [318, 152] width 190 height 269
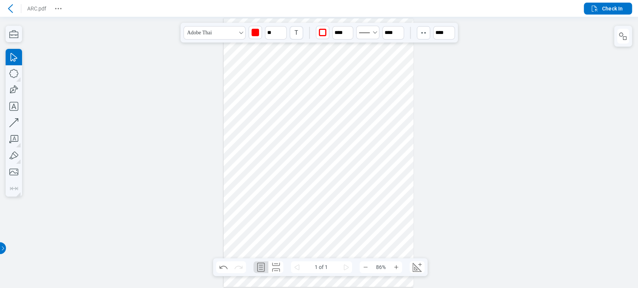
click at [248, 75] on div at bounding box center [318, 152] width 190 height 269
click at [263, 68] on div at bounding box center [318, 152] width 190 height 269
click at [269, 89] on div at bounding box center [318, 152] width 190 height 269
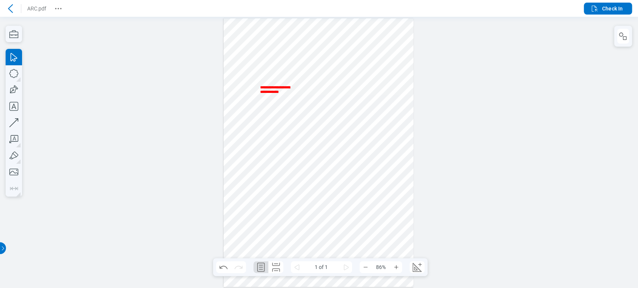
click at [270, 108] on div at bounding box center [318, 152] width 190 height 269
click at [252, 129] on div at bounding box center [318, 152] width 190 height 269
click at [275, 114] on div at bounding box center [318, 152] width 190 height 269
click at [270, 88] on div at bounding box center [318, 152] width 190 height 269
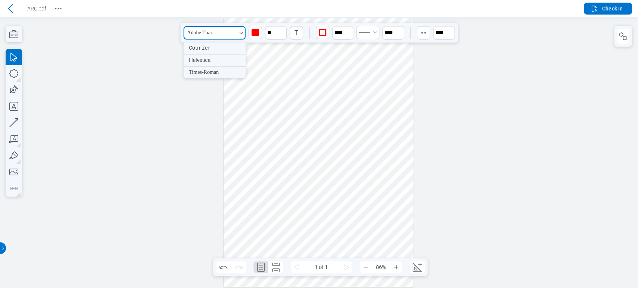
click at [236, 27] on button "Adobe Thai" at bounding box center [214, 32] width 62 height 13
click at [187, 97] on div at bounding box center [319, 153] width 638 height 272
click at [244, 74] on div at bounding box center [318, 152] width 190 height 269
click at [583, 4] on header "ARC.pdf Check In" at bounding box center [319, 8] width 638 height 17
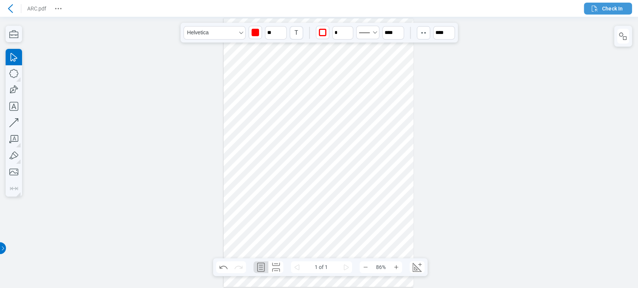
click at [590, 6] on icon "button" at bounding box center [594, 8] width 9 height 9
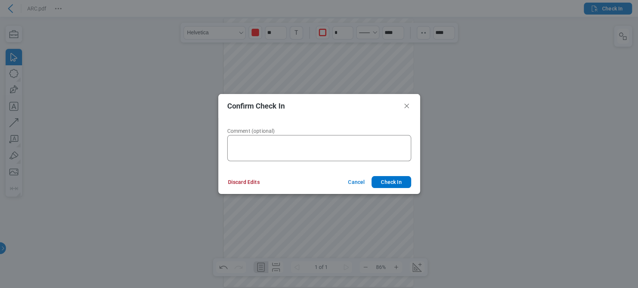
click at [241, 190] on footer "Discard Edits Cancel Check In" at bounding box center [319, 182] width 202 height 24
click at [248, 182] on button "Discard Edits" at bounding box center [244, 182] width 50 height 12
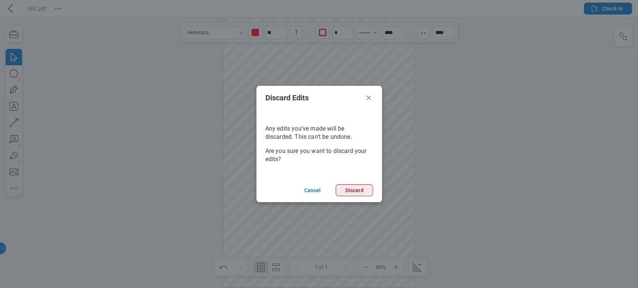
click at [363, 194] on button "Discard" at bounding box center [353, 191] width 37 height 12
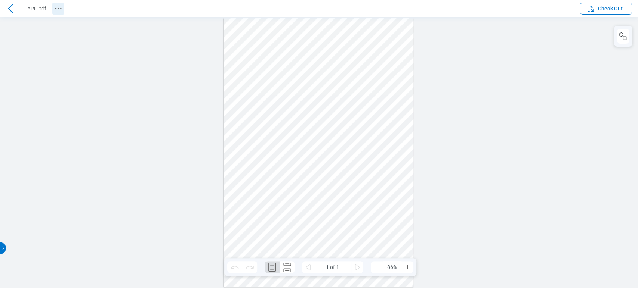
click at [56, 5] on icon "Revision History" at bounding box center [58, 8] width 9 height 9
click at [594, 10] on icon "button" at bounding box center [590, 8] width 9 height 9
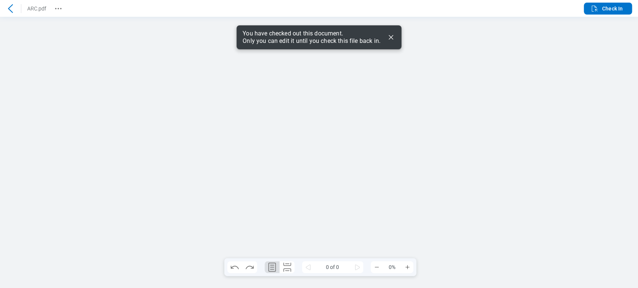
click at [390, 37] on icon "Dismiss" at bounding box center [390, 37] width 9 height 9
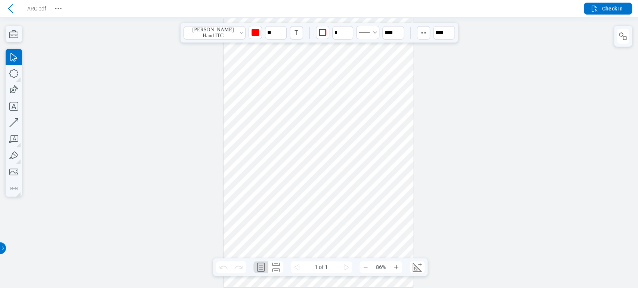
click at [241, 73] on div at bounding box center [318, 152] width 190 height 269
click at [248, 86] on div at bounding box center [318, 152] width 190 height 269
click at [243, 62] on div at bounding box center [318, 152] width 190 height 269
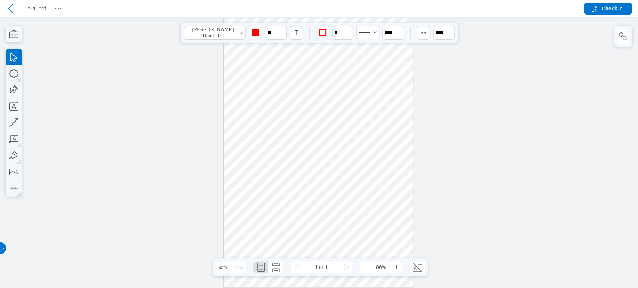
click at [243, 62] on div at bounding box center [318, 152] width 190 height 269
click at [245, 88] on div at bounding box center [318, 152] width 190 height 269
click at [247, 65] on div at bounding box center [318, 152] width 190 height 269
click at [253, 88] on div at bounding box center [318, 152] width 190 height 269
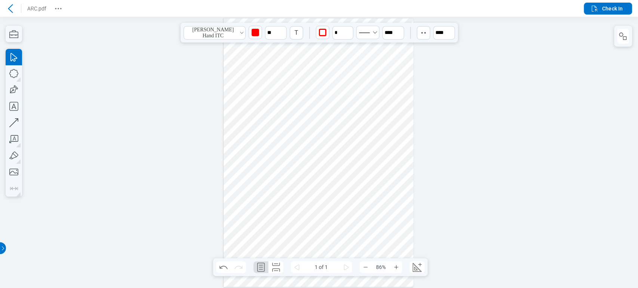
click at [267, 85] on div at bounding box center [318, 152] width 190 height 269
click at [251, 85] on div at bounding box center [318, 152] width 190 height 269
click at [241, 127] on div at bounding box center [318, 152] width 190 height 269
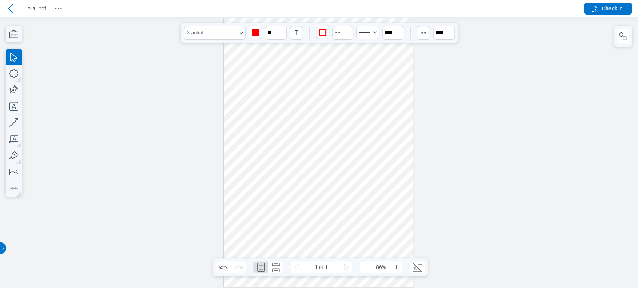
click at [240, 86] on div at bounding box center [318, 152] width 190 height 269
click at [245, 67] on div at bounding box center [318, 152] width 190 height 269
click at [248, 87] on div at bounding box center [318, 152] width 190 height 269
click at [595, 7] on icon "button" at bounding box center [594, 8] width 9 height 9
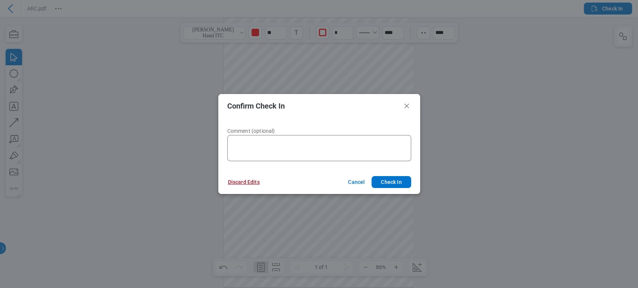
click at [252, 179] on button "Discard Edits" at bounding box center [244, 182] width 50 height 12
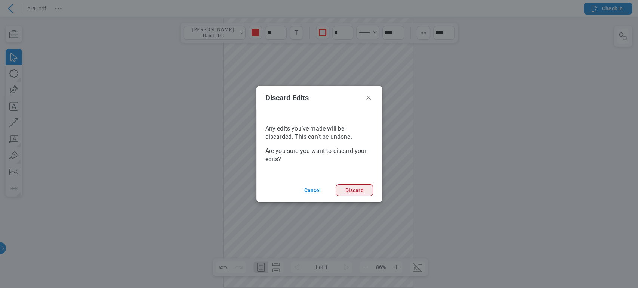
click at [361, 191] on button "Discard" at bounding box center [353, 191] width 37 height 12
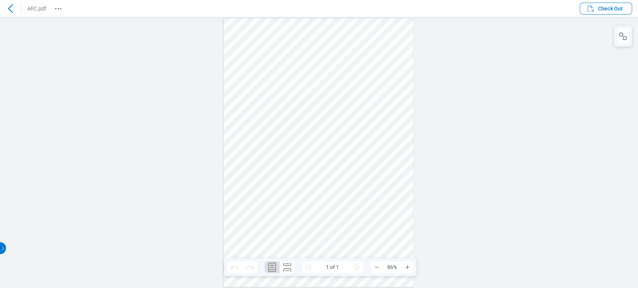
click at [10, 8] on icon at bounding box center [10, 8] width 9 height 9
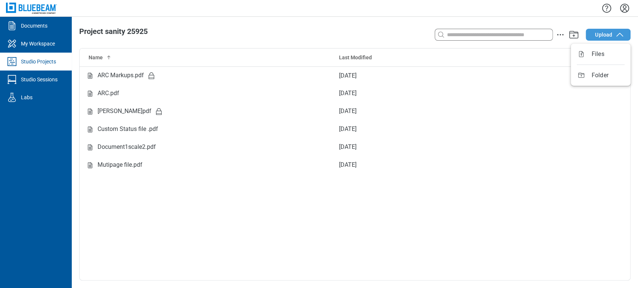
click at [619, 34] on icon "button" at bounding box center [619, 34] width 9 height 9
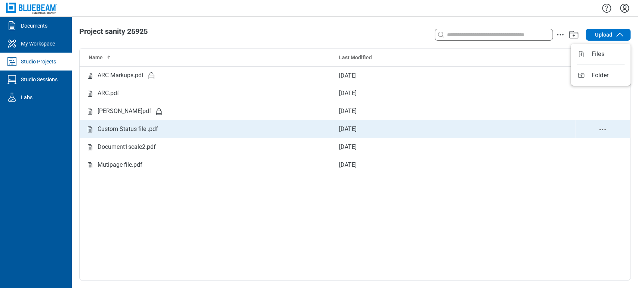
click at [154, 125] on div "Custom Status file .pdf" at bounding box center [127, 129] width 61 height 9
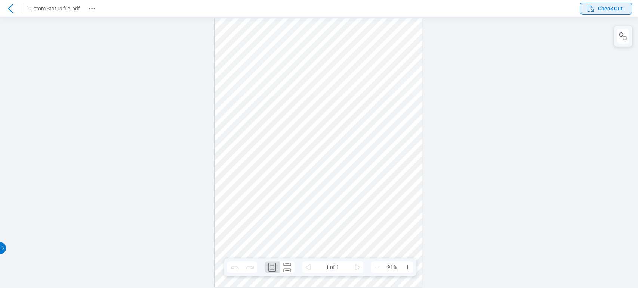
click at [593, 7] on icon "button" at bounding box center [590, 8] width 9 height 9
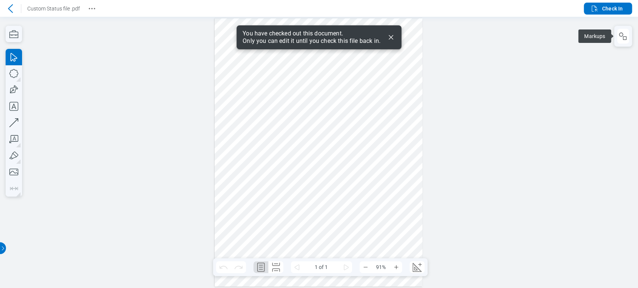
click at [619, 36] on icon "button" at bounding box center [621, 34] width 4 height 4
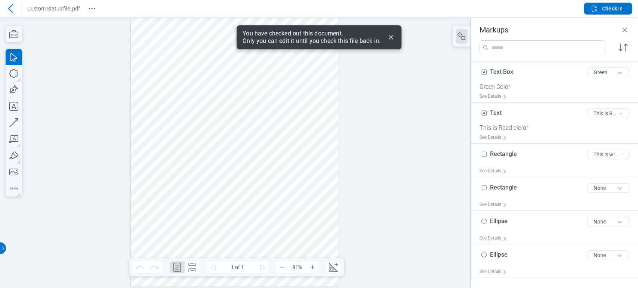
click at [164, 121] on div at bounding box center [235, 152] width 208 height 269
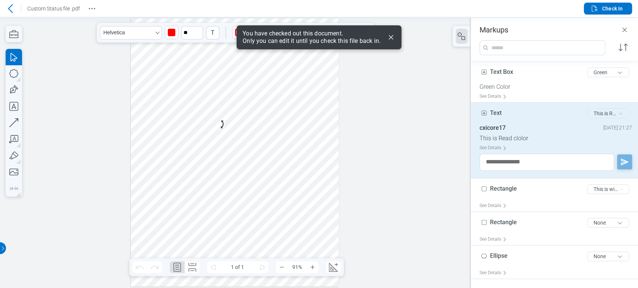
click at [587, 110] on button "This is Red color" at bounding box center [608, 114] width 42 height 10
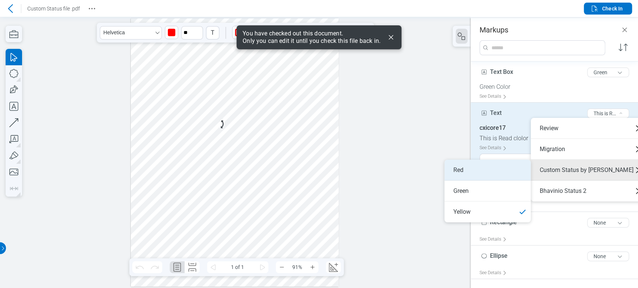
click at [496, 167] on li "Red" at bounding box center [487, 170] width 86 height 21
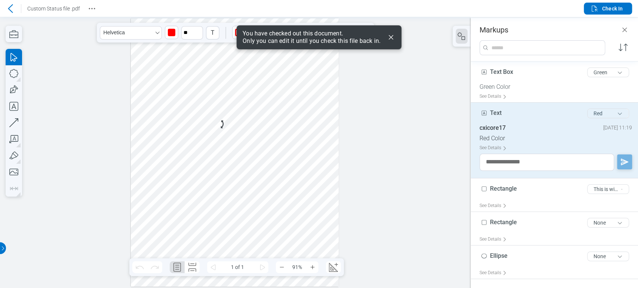
click at [596, 113] on button "Red" at bounding box center [608, 114] width 42 height 10
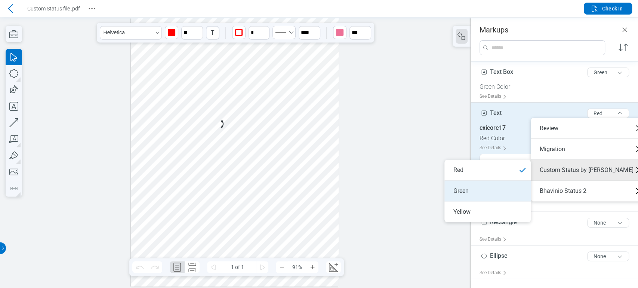
click at [463, 189] on li "Green" at bounding box center [487, 191] width 86 height 21
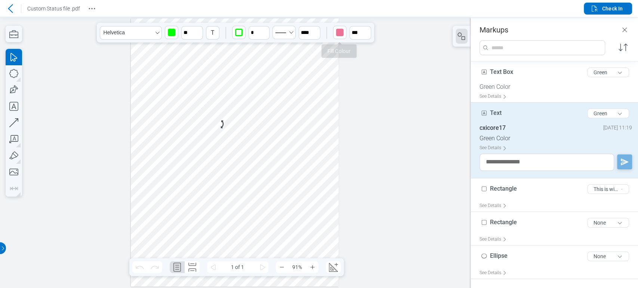
click at [341, 31] on div "button" at bounding box center [339, 32] width 7 height 7
click at [295, 132] on div at bounding box center [235, 152] width 208 height 269
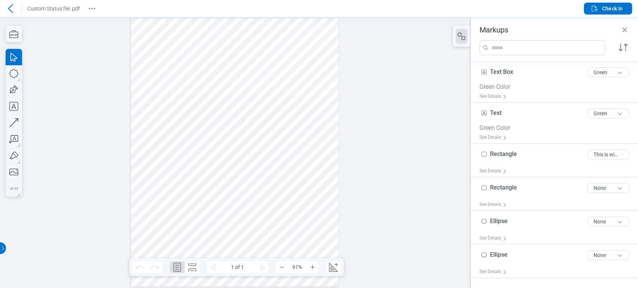
click at [195, 119] on div at bounding box center [235, 152] width 208 height 269
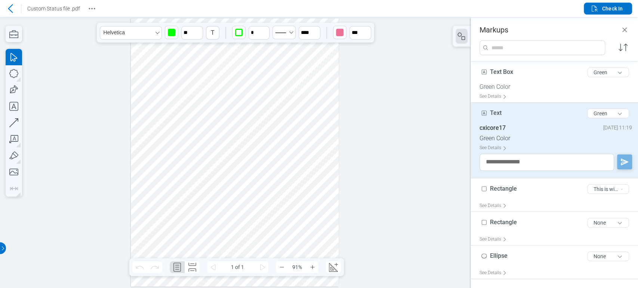
click at [195, 119] on div at bounding box center [235, 152] width 208 height 269
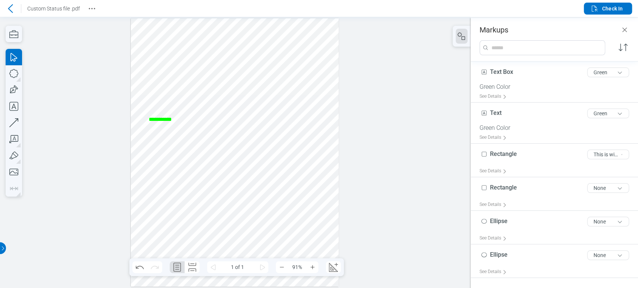
click at [202, 118] on div at bounding box center [235, 152] width 208 height 269
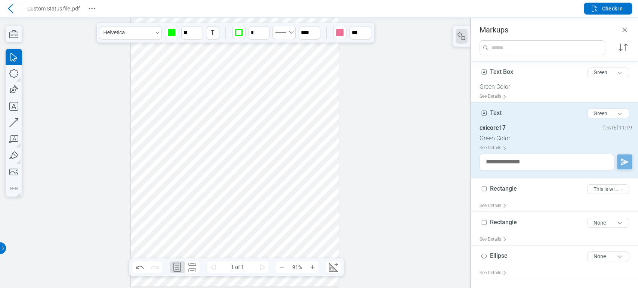
click at [171, 119] on div at bounding box center [235, 152] width 208 height 269
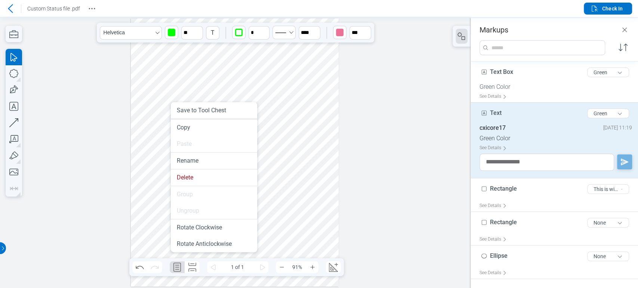
click at [309, 157] on div at bounding box center [235, 152] width 208 height 269
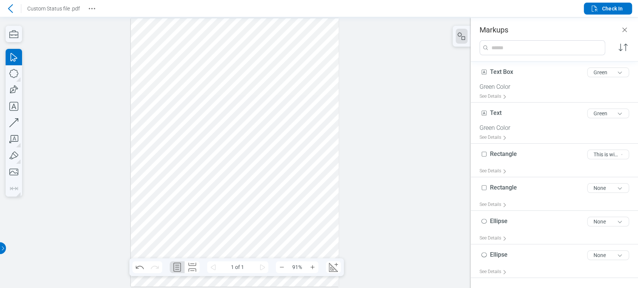
click at [206, 162] on div at bounding box center [235, 152] width 208 height 269
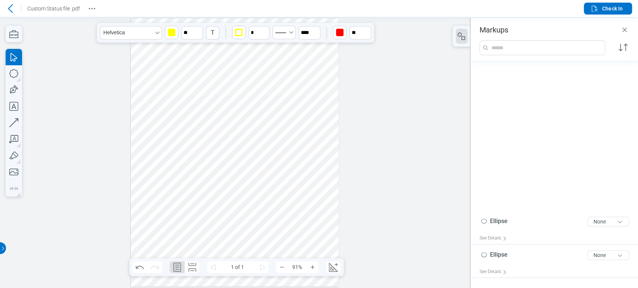
scroll to position [181, 0]
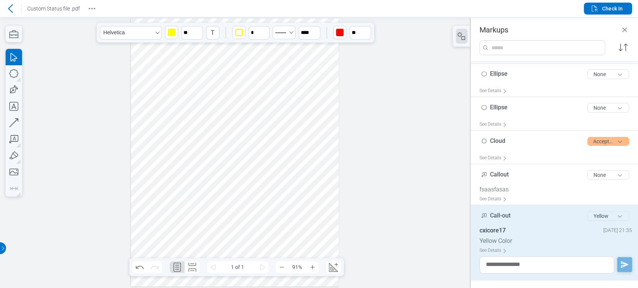
click at [597, 213] on button "Yellow" at bounding box center [608, 216] width 42 height 10
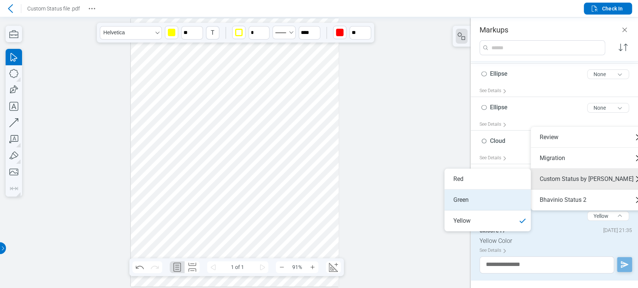
click at [466, 207] on li "Green" at bounding box center [487, 200] width 86 height 21
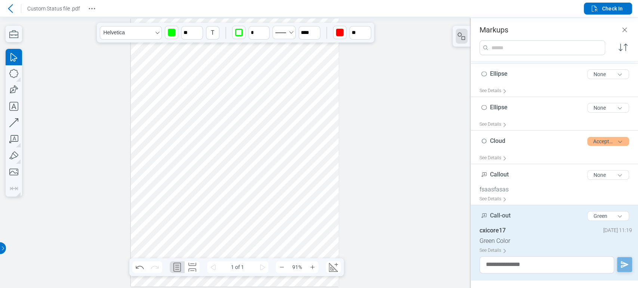
click at [211, 163] on div at bounding box center [235, 152] width 208 height 269
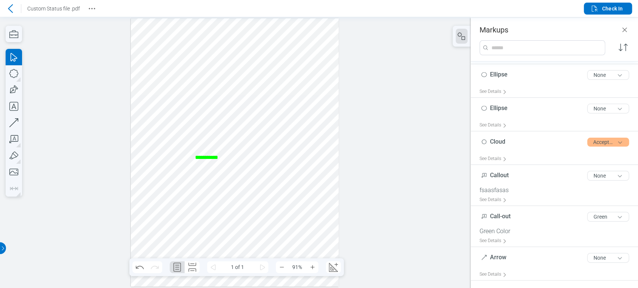
scroll to position [147, 0]
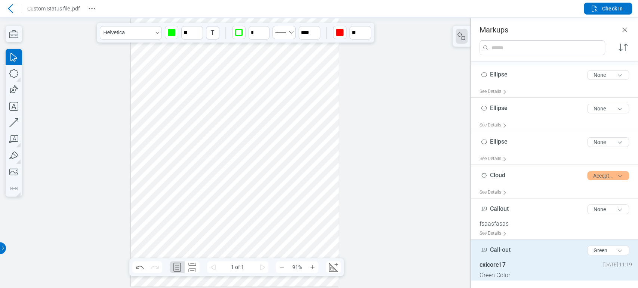
click at [211, 163] on div at bounding box center [235, 152] width 208 height 269
click at [208, 162] on div at bounding box center [235, 152] width 208 height 269
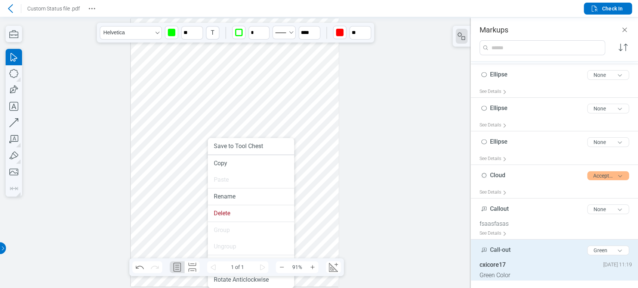
click at [328, 137] on div at bounding box center [235, 152] width 208 height 269
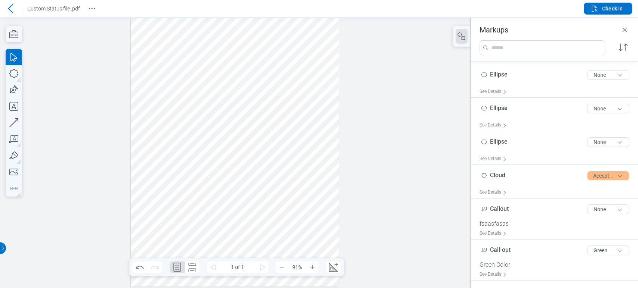
drag, startPoint x: 217, startPoint y: 180, endPoint x: 217, endPoint y: 176, distance: 4.1
click at [217, 181] on div at bounding box center [235, 152] width 208 height 269
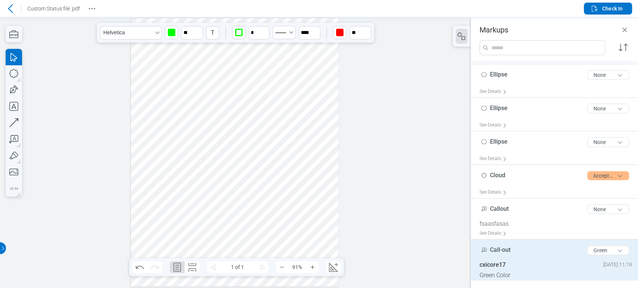
drag, startPoint x: 212, startPoint y: 179, endPoint x: 220, endPoint y: 165, distance: 15.8
click at [220, 165] on div at bounding box center [235, 152] width 208 height 269
drag, startPoint x: 272, startPoint y: 166, endPoint x: 277, endPoint y: 158, distance: 9.0
click at [273, 166] on div at bounding box center [235, 152] width 208 height 269
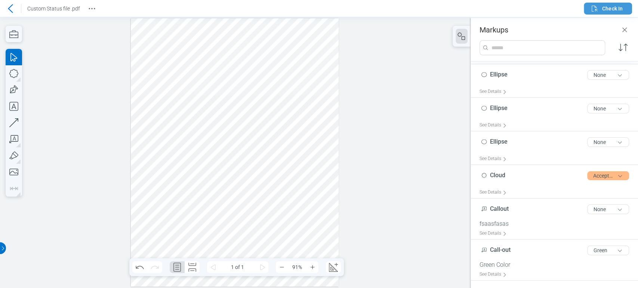
click at [614, 3] on button "Check In" at bounding box center [607, 9] width 48 height 12
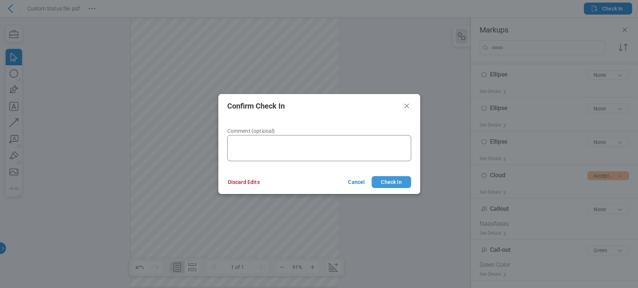
click at [391, 177] on button "Check In" at bounding box center [390, 182] width 39 height 12
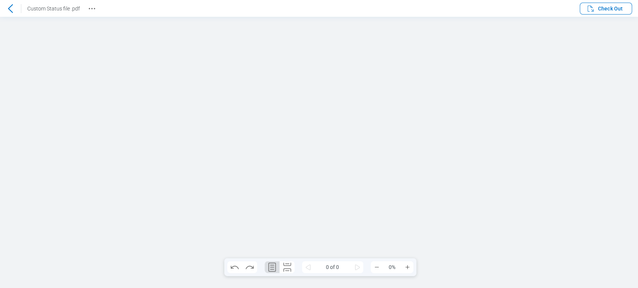
scroll to position [0, 0]
click at [589, 6] on icon "button" at bounding box center [590, 8] width 9 height 9
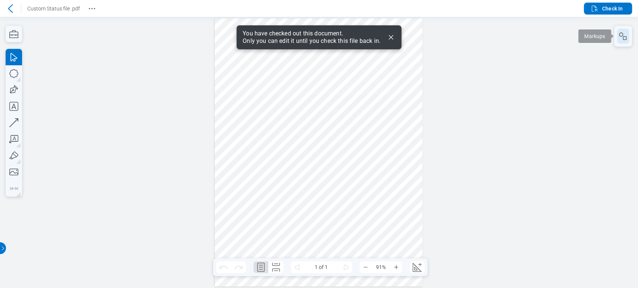
click at [620, 37] on icon "button" at bounding box center [622, 36] width 9 height 9
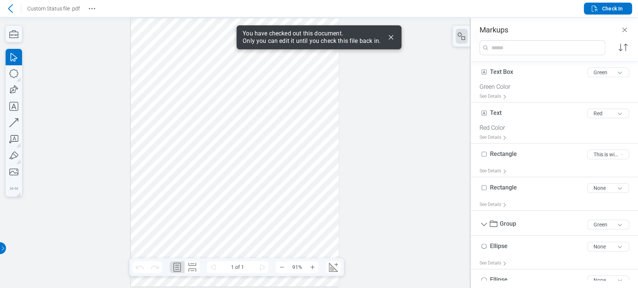
click at [253, 142] on div at bounding box center [235, 152] width 208 height 269
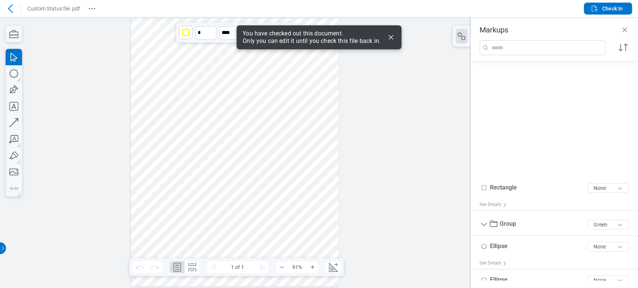
scroll to position [165, 0]
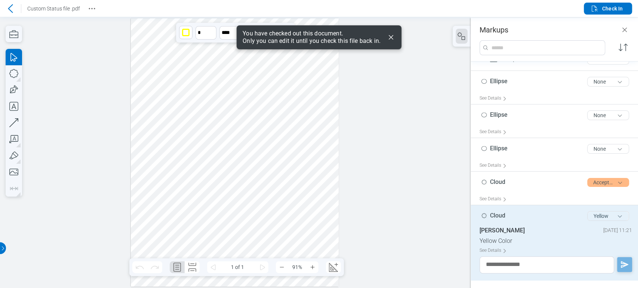
click at [607, 214] on button "Yellow" at bounding box center [608, 216] width 42 height 10
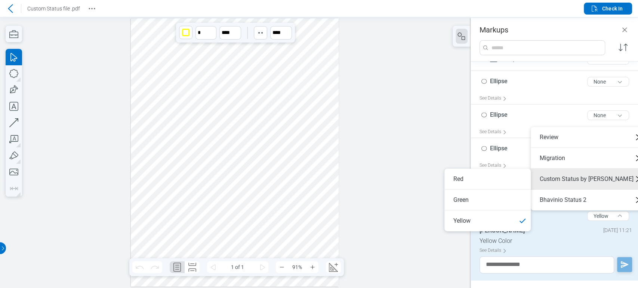
click at [301, 148] on div at bounding box center [235, 152] width 208 height 269
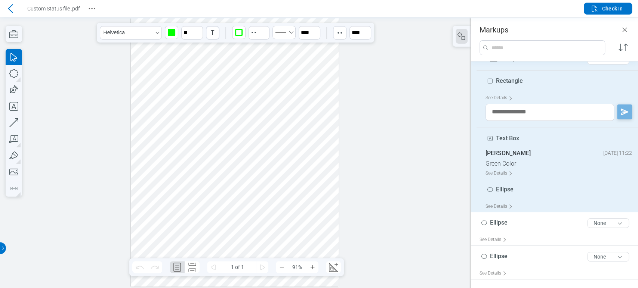
scroll to position [149, 0]
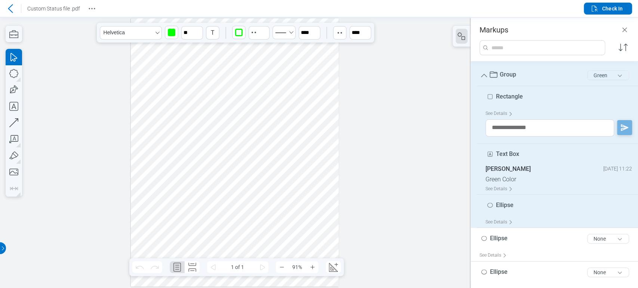
click at [612, 74] on button "Green" at bounding box center [608, 76] width 42 height 10
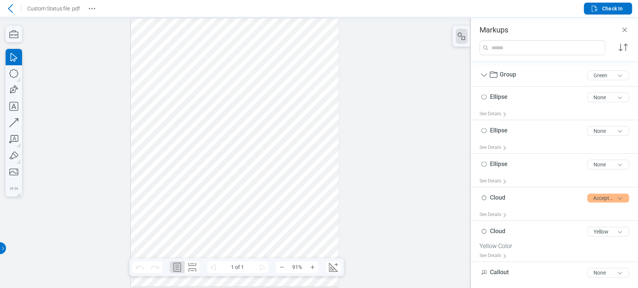
click at [269, 220] on div at bounding box center [235, 152] width 208 height 269
click at [595, 7] on icon "button" at bounding box center [594, 8] width 9 height 9
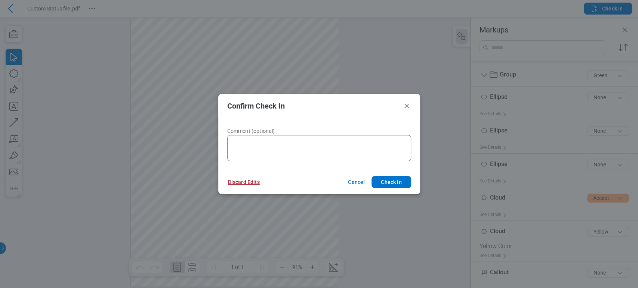
click at [260, 183] on button "Discard Edits" at bounding box center [244, 182] width 50 height 12
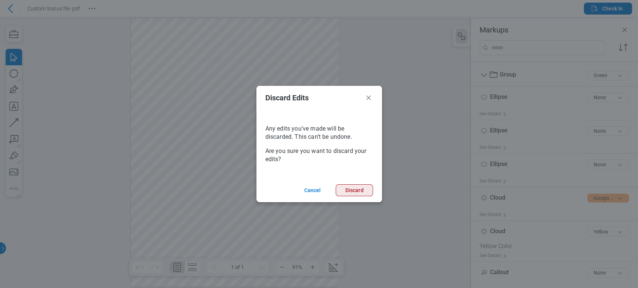
click at [363, 188] on button "Discard" at bounding box center [353, 191] width 37 height 12
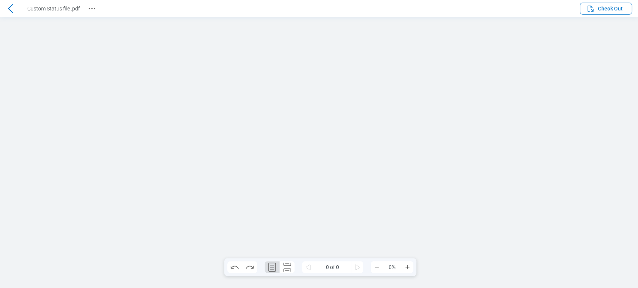
scroll to position [0, 0]
click at [337, 106] on div at bounding box center [318, 152] width 208 height 269
click at [7, 6] on icon at bounding box center [10, 8] width 9 height 9
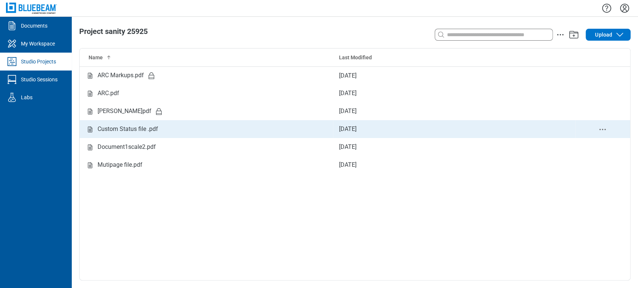
click at [148, 131] on div "Custom Status file .pdf" at bounding box center [127, 129] width 61 height 9
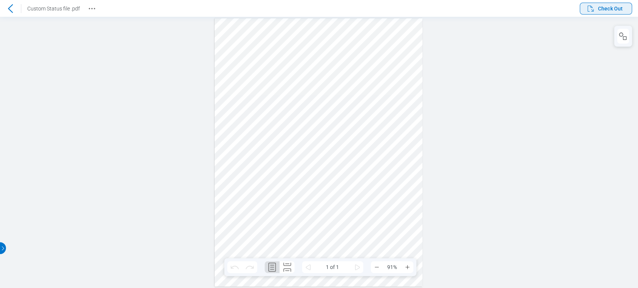
click at [592, 3] on button "Check Out" at bounding box center [605, 9] width 52 height 12
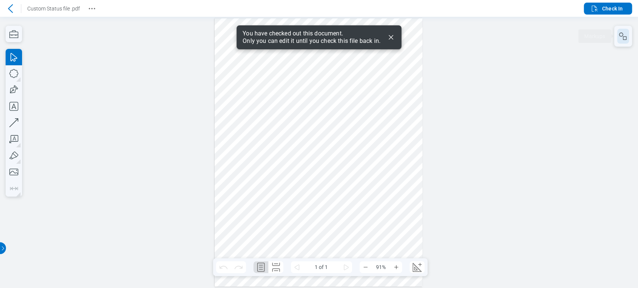
click at [619, 43] on button "button" at bounding box center [623, 36] width 12 height 15
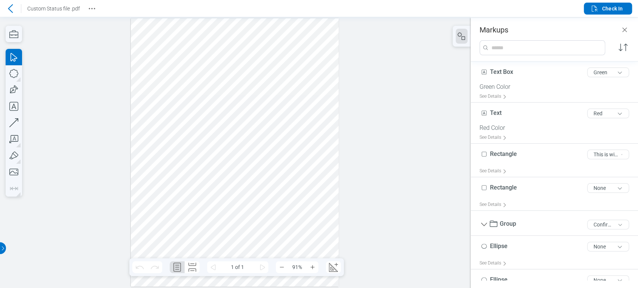
click at [304, 185] on div at bounding box center [235, 152] width 208 height 269
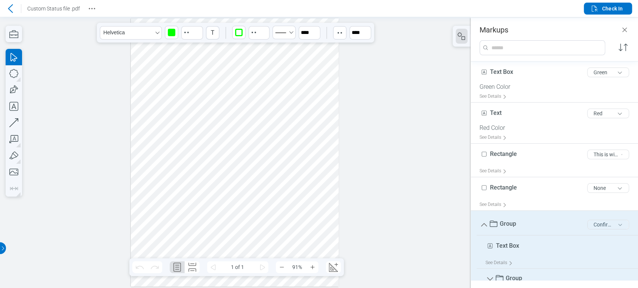
click at [595, 226] on button "Confirmed" at bounding box center [608, 225] width 42 height 10
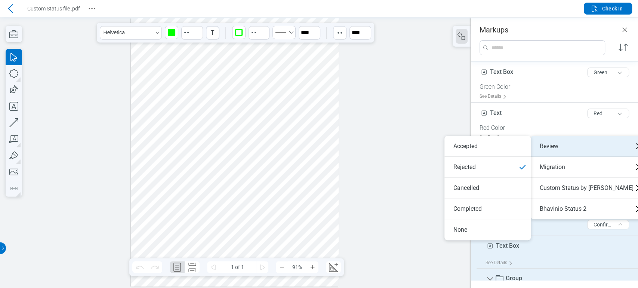
click at [587, 144] on div "Review" at bounding box center [588, 146] width 117 height 21
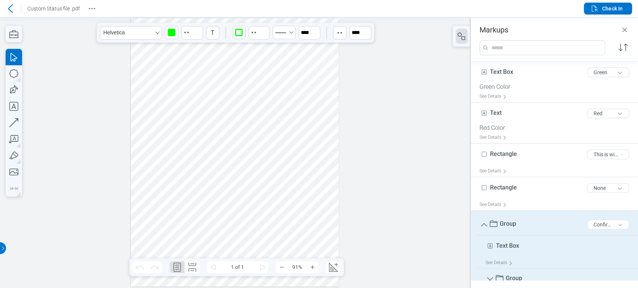
click at [351, 197] on div at bounding box center [235, 153] width 470 height 272
drag, startPoint x: 294, startPoint y: 171, endPoint x: 237, endPoint y: 199, distance: 63.5
click at [237, 199] on div at bounding box center [235, 152] width 208 height 269
click at [602, 222] on button "Confirmed" at bounding box center [608, 225] width 42 height 10
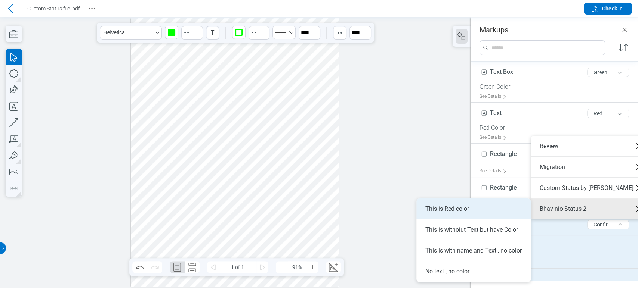
click at [512, 199] on li "This is Red color" at bounding box center [473, 209] width 114 height 21
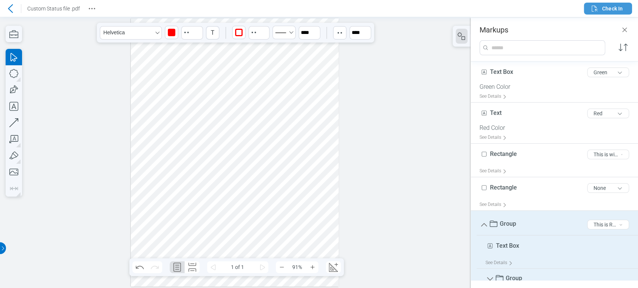
click at [598, 5] on icon "button" at bounding box center [594, 8] width 9 height 9
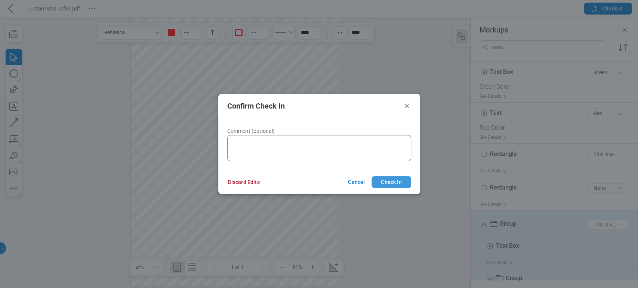
click at [400, 179] on button "Check In" at bounding box center [390, 182] width 39 height 12
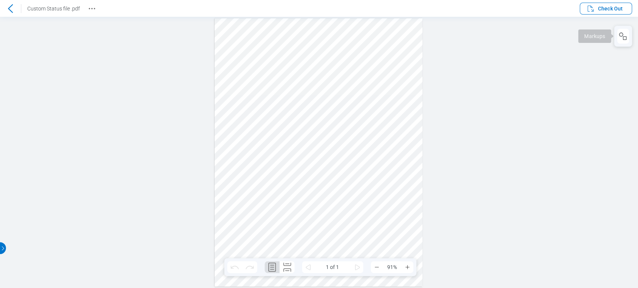
click at [622, 32] on icon "button" at bounding box center [622, 36] width 9 height 9
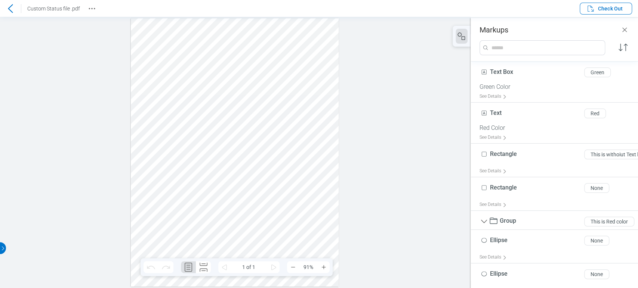
click at [245, 198] on div at bounding box center [235, 152] width 208 height 269
click at [247, 195] on div at bounding box center [235, 152] width 208 height 269
click at [250, 188] on div at bounding box center [235, 152] width 208 height 269
click at [144, 42] on div at bounding box center [235, 152] width 208 height 269
click at [607, 10] on span "Check Out" at bounding box center [610, 8] width 25 height 7
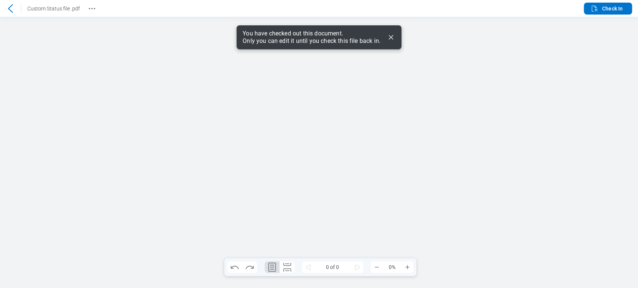
click at [389, 33] on icon "Dismiss" at bounding box center [390, 37] width 9 height 9
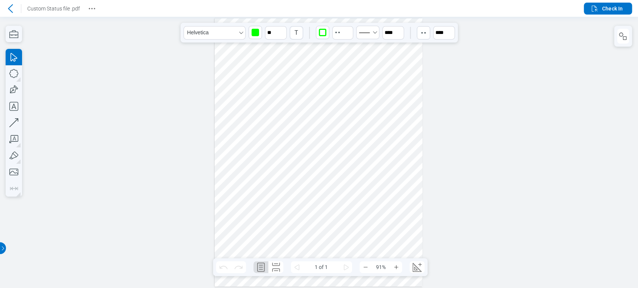
click at [259, 203] on div at bounding box center [318, 152] width 208 height 269
click at [623, 37] on rect "button" at bounding box center [624, 38] width 3 height 3
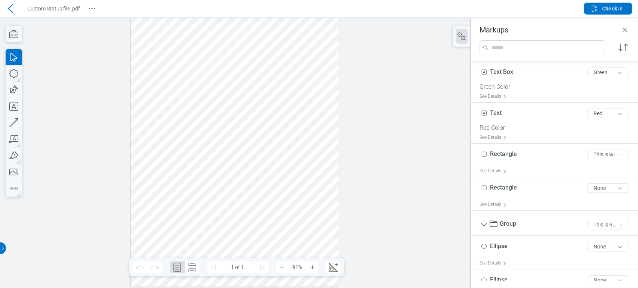
click at [177, 204] on div at bounding box center [235, 152] width 208 height 269
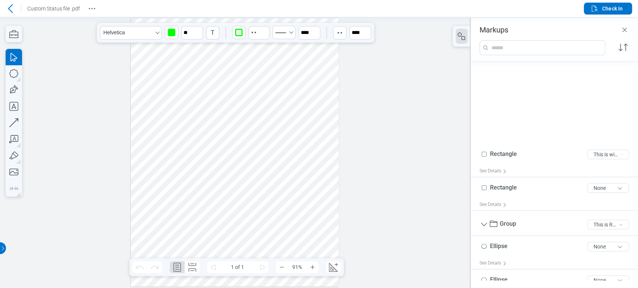
scroll to position [131, 0]
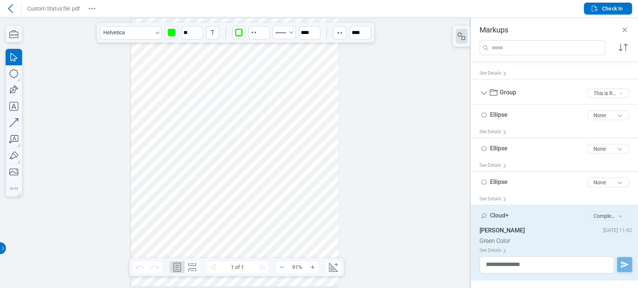
click at [601, 215] on button "Completed" at bounding box center [608, 216] width 42 height 10
click at [404, 112] on div at bounding box center [235, 153] width 470 height 272
click at [592, 6] on icon "button" at bounding box center [594, 8] width 9 height 9
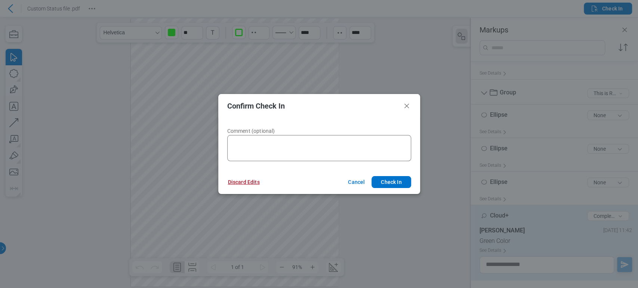
click at [251, 183] on button "Discard Edits" at bounding box center [244, 182] width 50 height 12
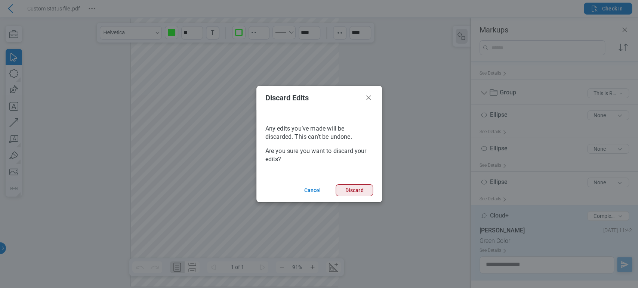
click at [359, 192] on button "Discard" at bounding box center [353, 191] width 37 height 12
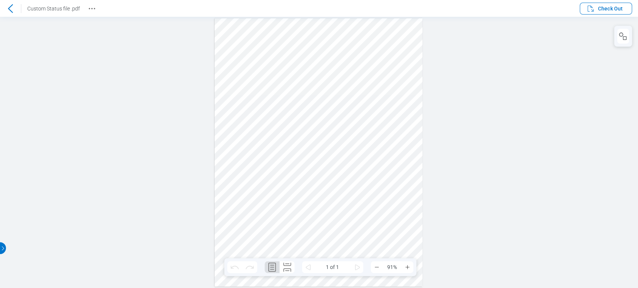
scroll to position [0, 0]
click at [590, 8] on icon "button" at bounding box center [590, 8] width 9 height 9
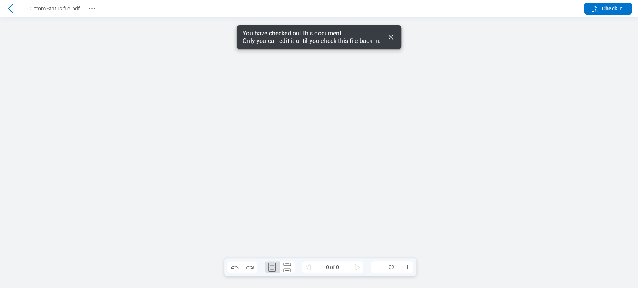
click at [392, 37] on icon "Dismiss" at bounding box center [390, 37] width 9 height 9
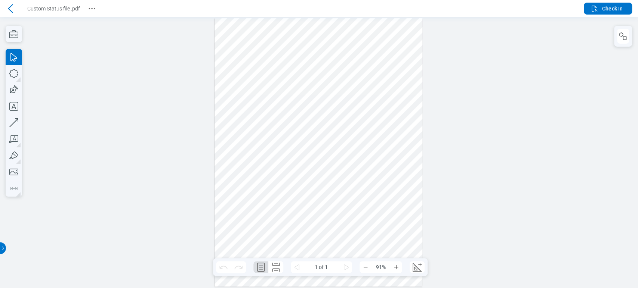
click at [422, 274] on div "1 of 1 91%" at bounding box center [320, 268] width 214 height 18
click at [420, 270] on icon "Create Scale" at bounding box center [417, 267] width 12 height 12
select select "**"
select select "***"
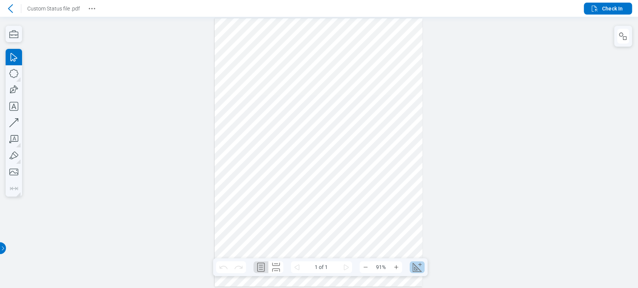
select select "**********"
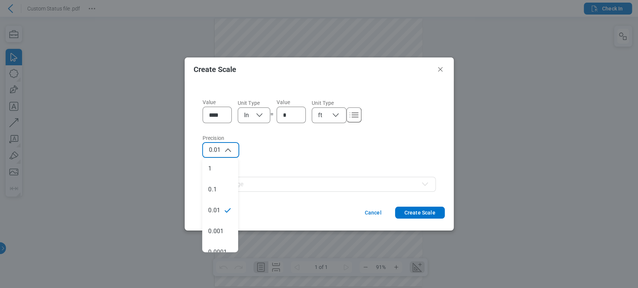
click at [227, 152] on icon "button" at bounding box center [227, 150] width 9 height 9
select select "**"
click at [421, 221] on footer "Cancel Create Scale" at bounding box center [319, 216] width 269 height 30
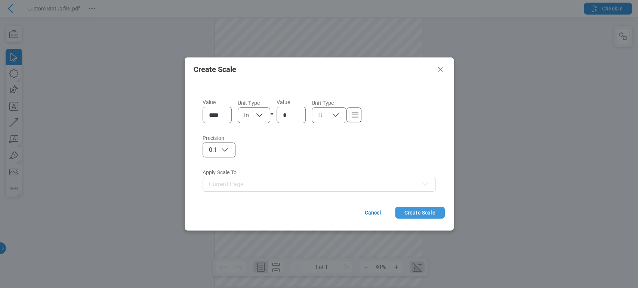
click at [432, 211] on button "Create Scale" at bounding box center [420, 213] width 50 height 12
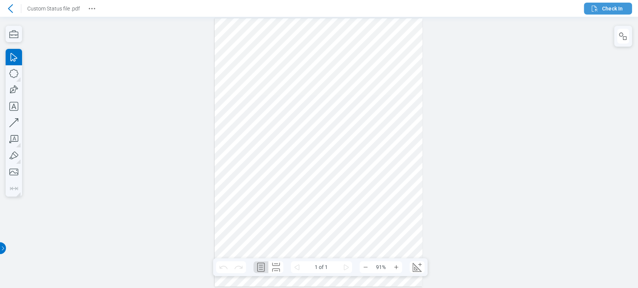
click at [600, 9] on span "Check In" at bounding box center [606, 8] width 32 height 9
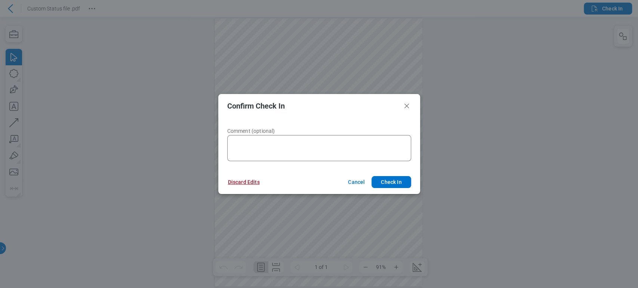
click at [251, 182] on button "Discard Edits" at bounding box center [244, 182] width 50 height 12
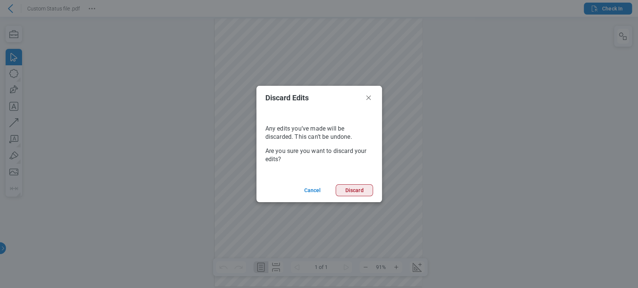
click at [353, 188] on button "Discard" at bounding box center [353, 191] width 37 height 12
